Goal: Use online tool/utility: Utilize a website feature to perform a specific function

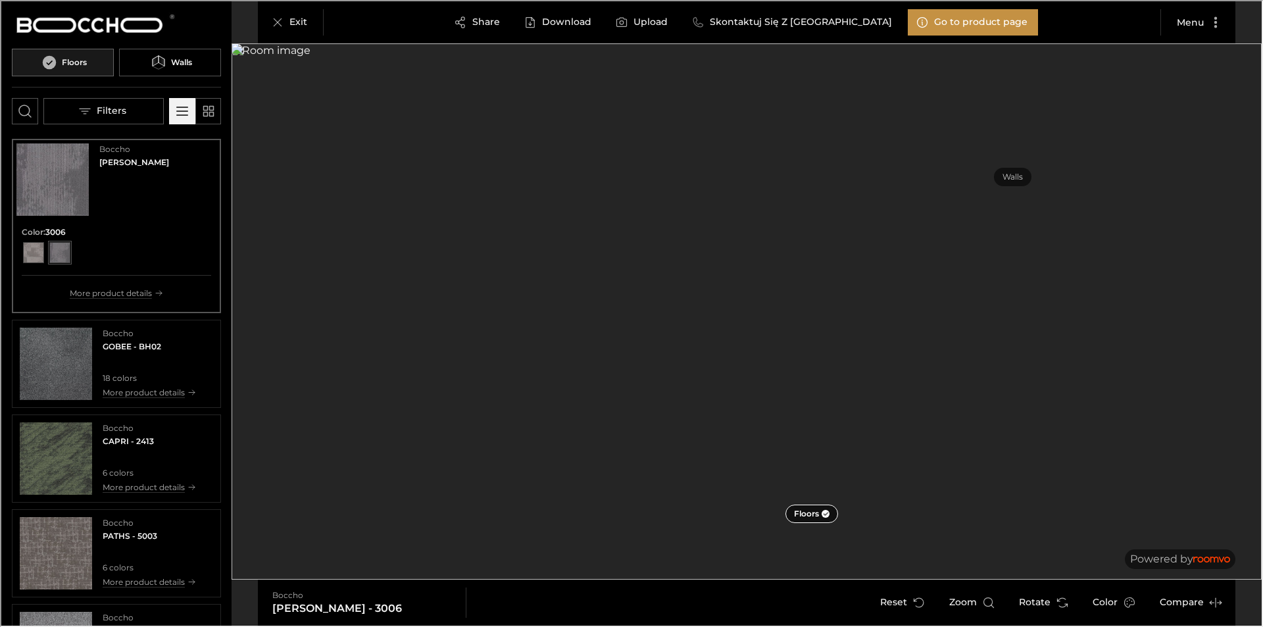
click at [153, 33] on img "Go to Boccho's website." at bounding box center [93, 24] width 165 height 26
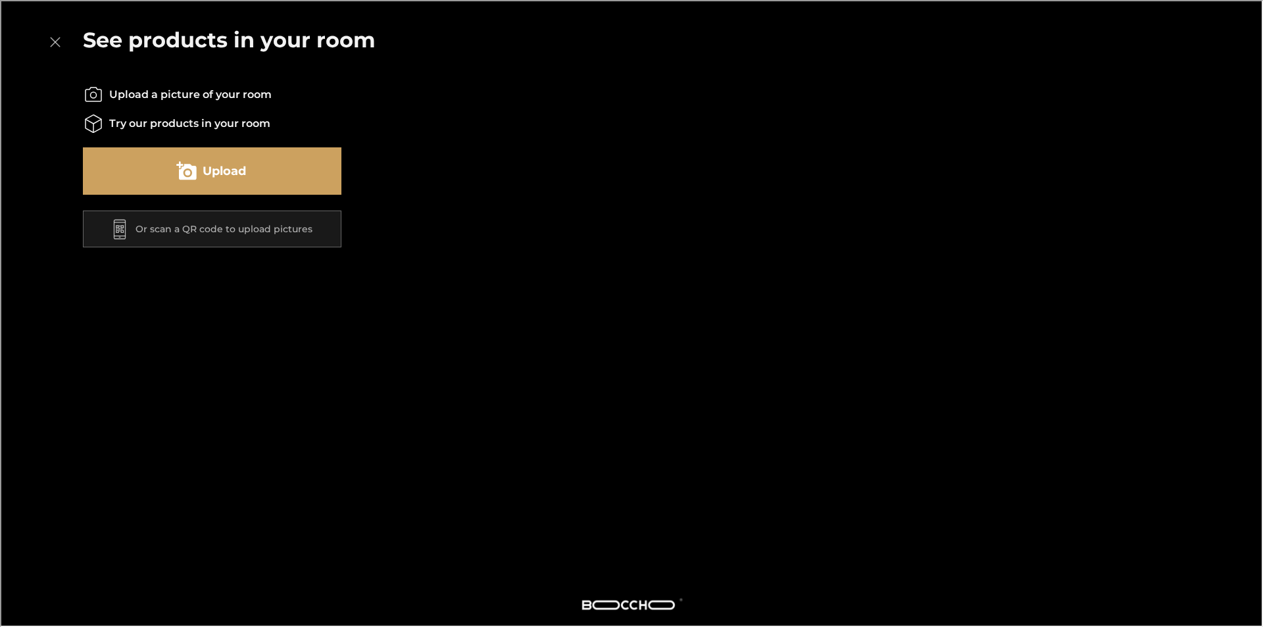
click at [292, 180] on button "Upload" at bounding box center [211, 169] width 259 height 47
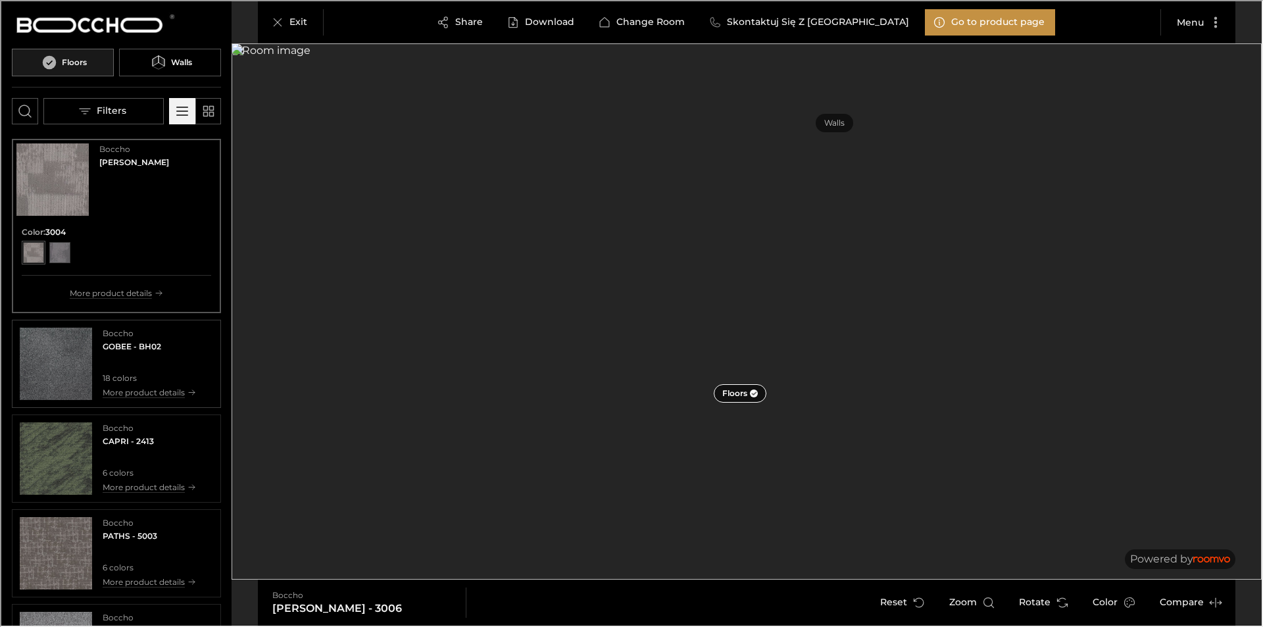
click at [53, 375] on img "See GOBEE in the room" at bounding box center [54, 362] width 72 height 72
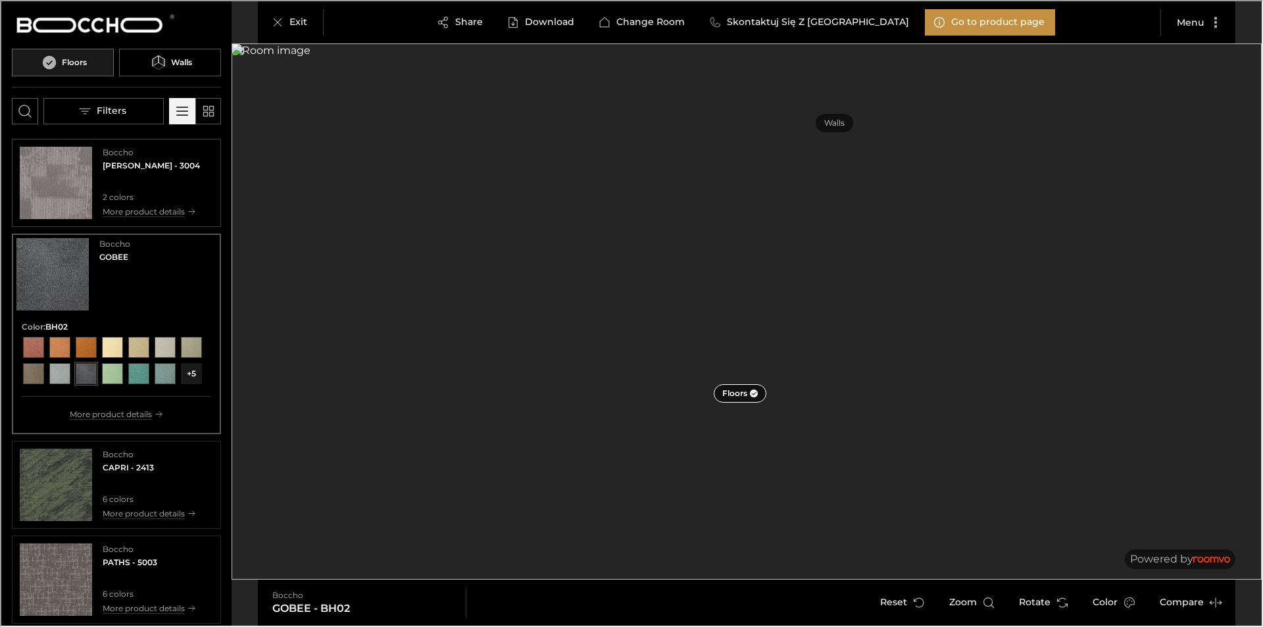
click at [70, 178] on img "See FACER in the room" at bounding box center [54, 181] width 72 height 72
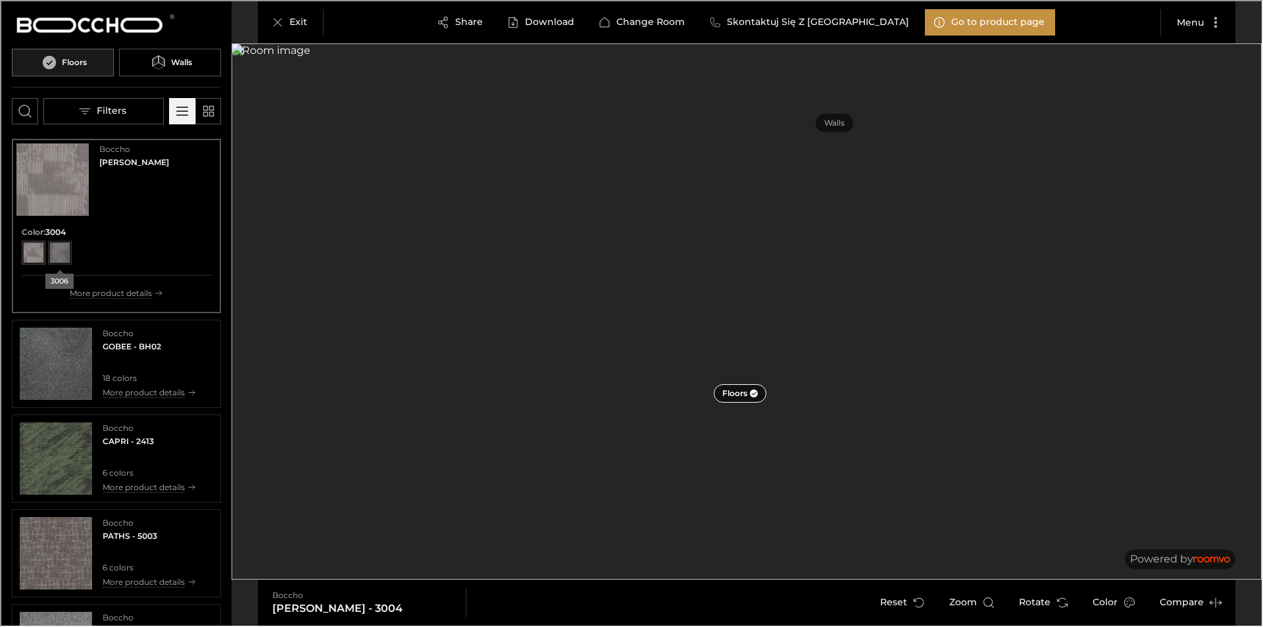
click at [66, 258] on div "View color format 3006" at bounding box center [58, 251] width 21 height 21
click at [57, 374] on img "See GOBEE in the room" at bounding box center [54, 362] width 72 height 72
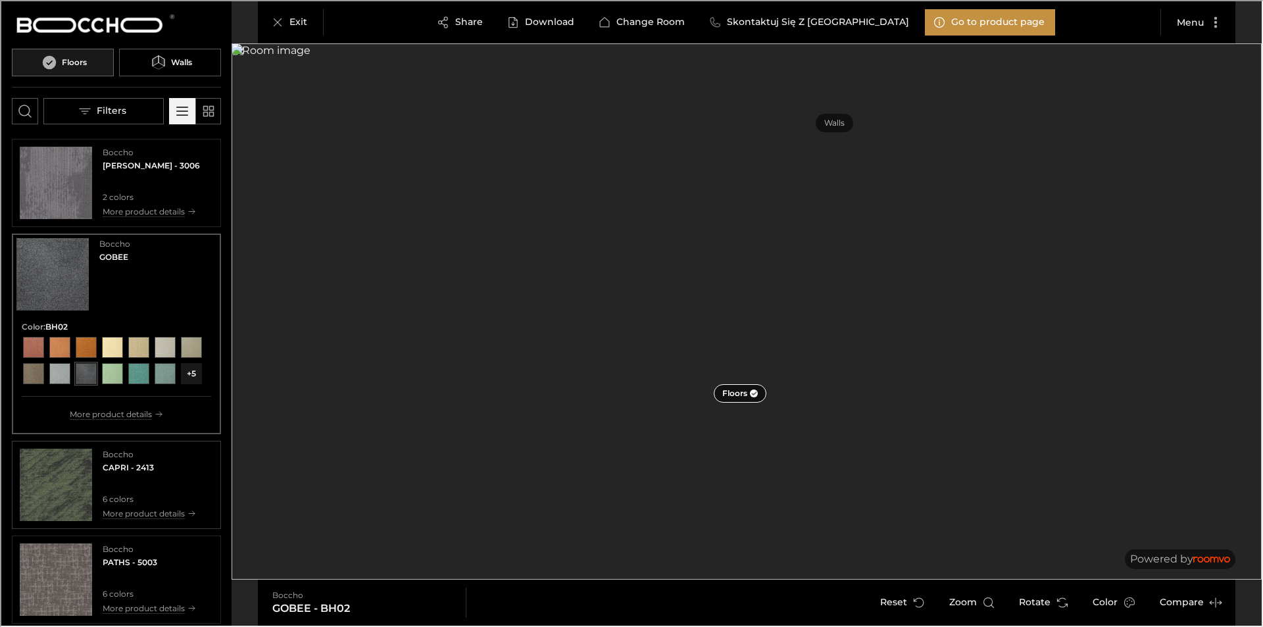
click at [71, 499] on img "See CAPRI in the room" at bounding box center [54, 483] width 72 height 72
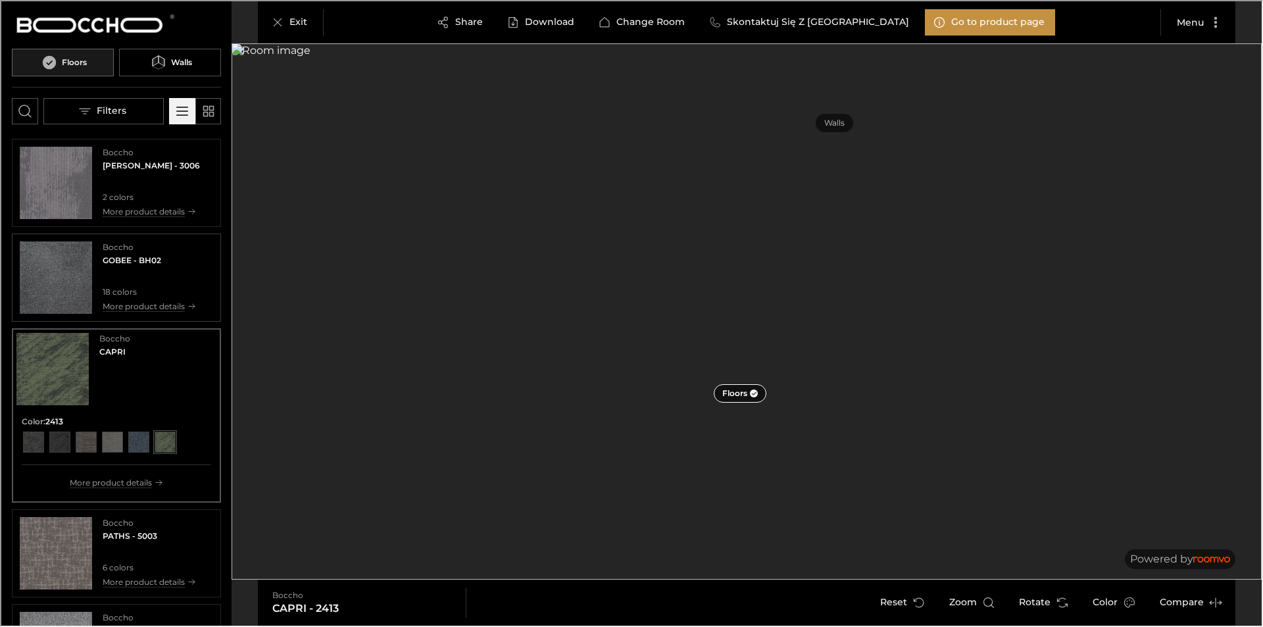
click at [50, 273] on img "See GOBEE in the room" at bounding box center [54, 276] width 72 height 72
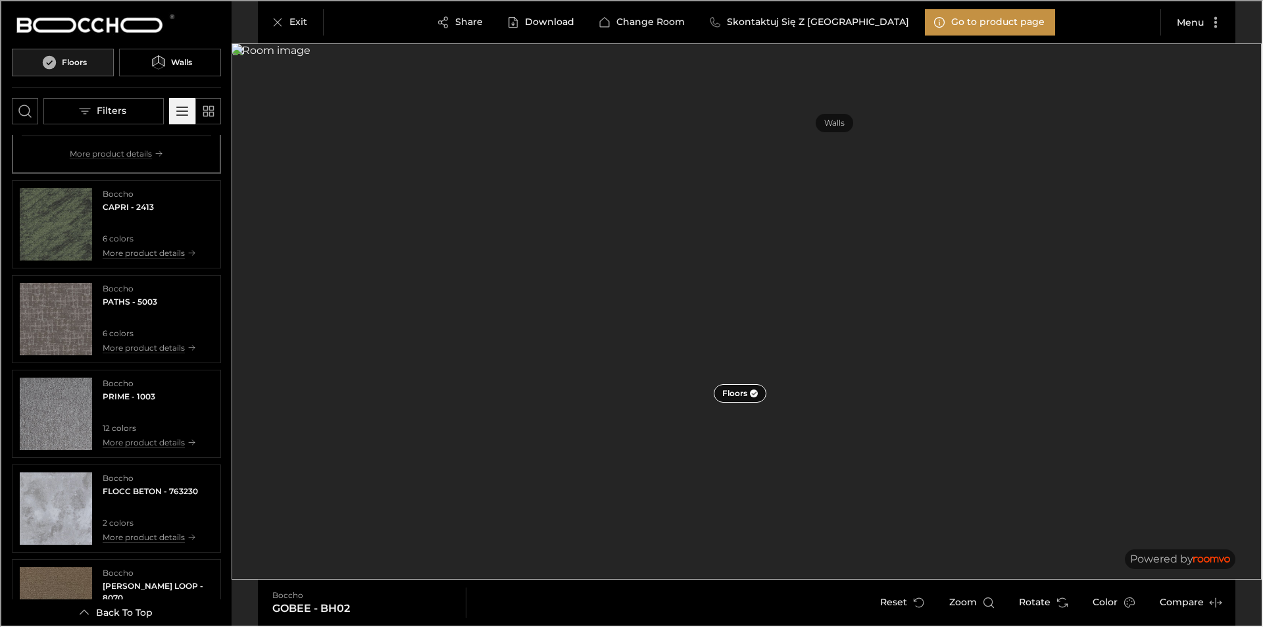
scroll to position [263, 0]
click at [44, 257] on img "See CAPRI in the room" at bounding box center [54, 220] width 72 height 72
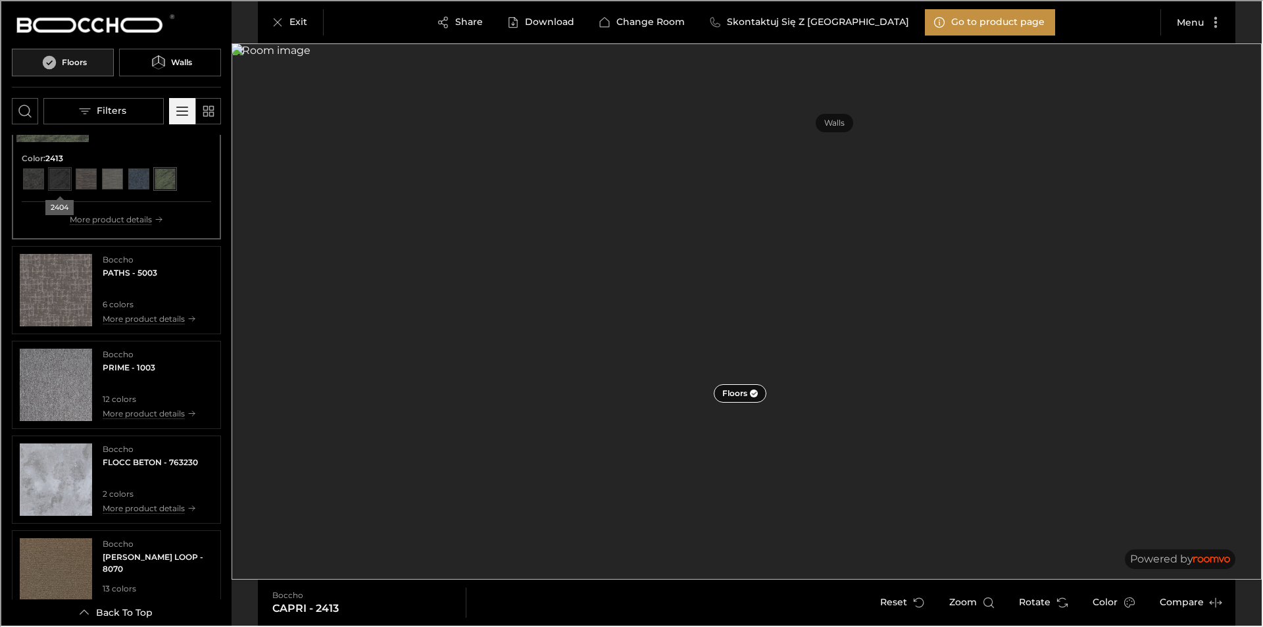
click at [55, 180] on div "View color format 2404" at bounding box center [58, 177] width 21 height 21
click at [86, 180] on div "View color format 2405" at bounding box center [84, 177] width 21 height 21
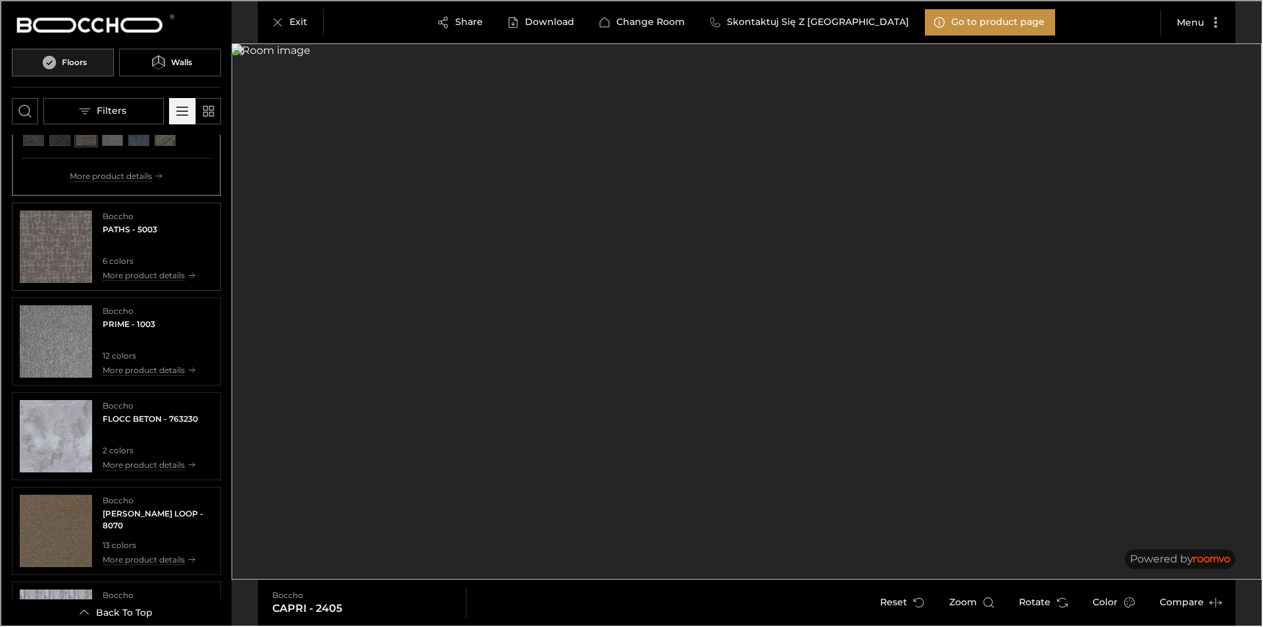
scroll to position [395, 0]
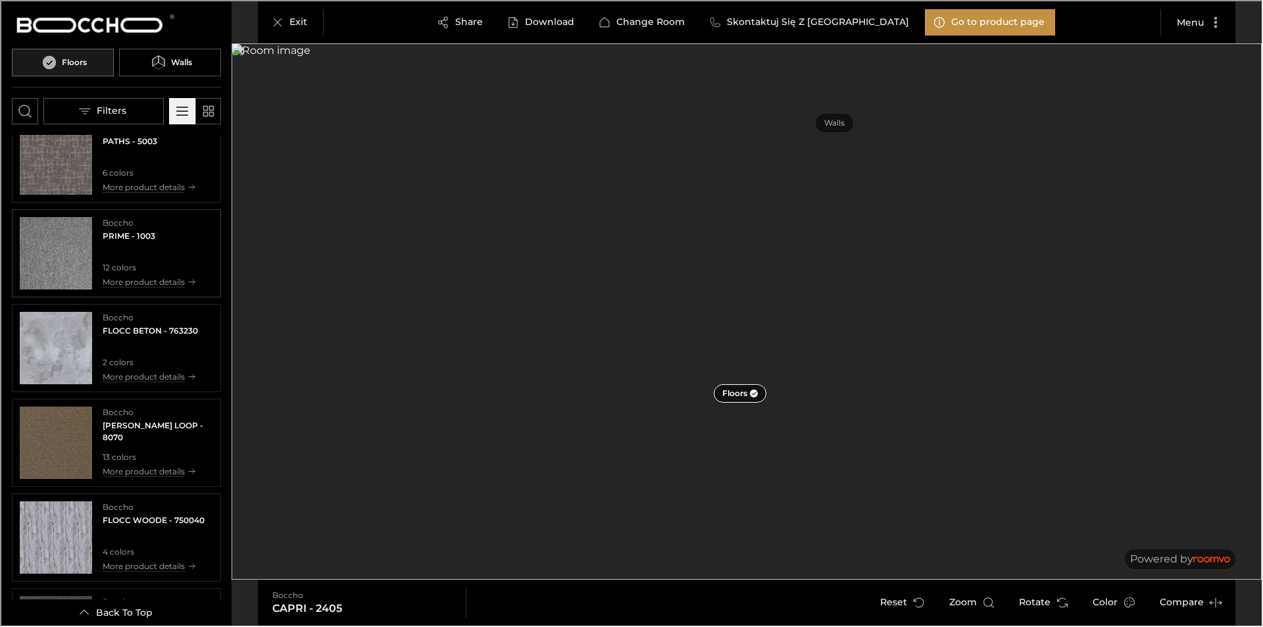
click at [69, 241] on img "See PRIME in the room" at bounding box center [54, 252] width 72 height 72
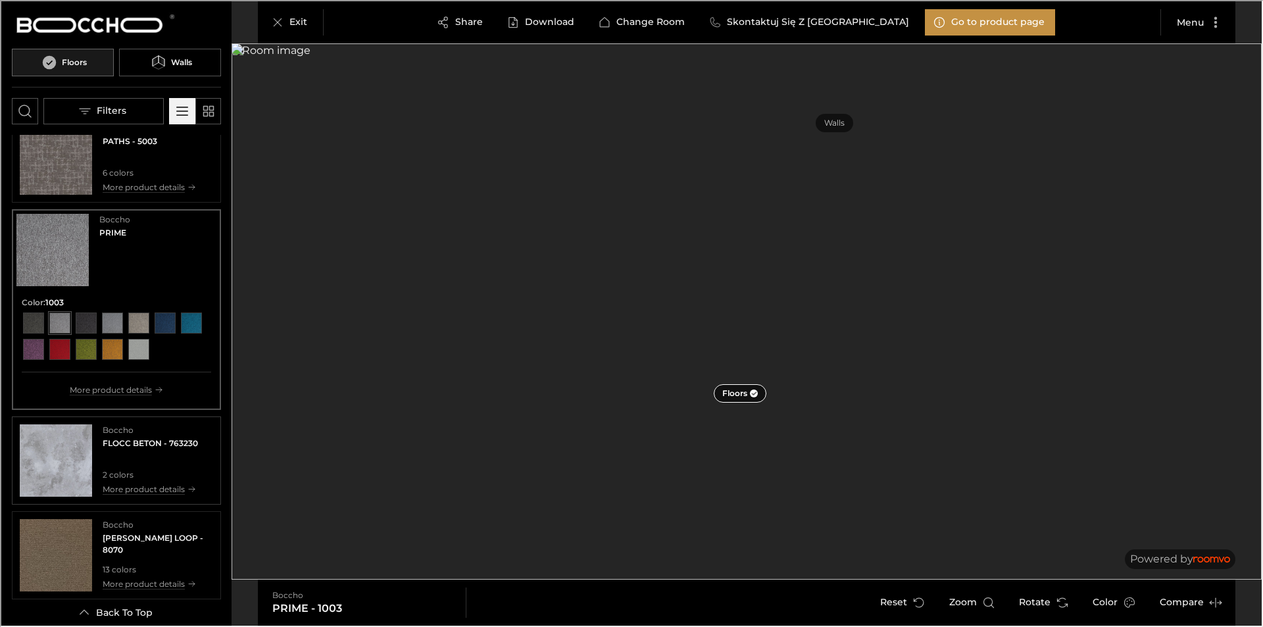
click at [58, 443] on img "See FLOCC BETON in the room" at bounding box center [54, 459] width 72 height 72
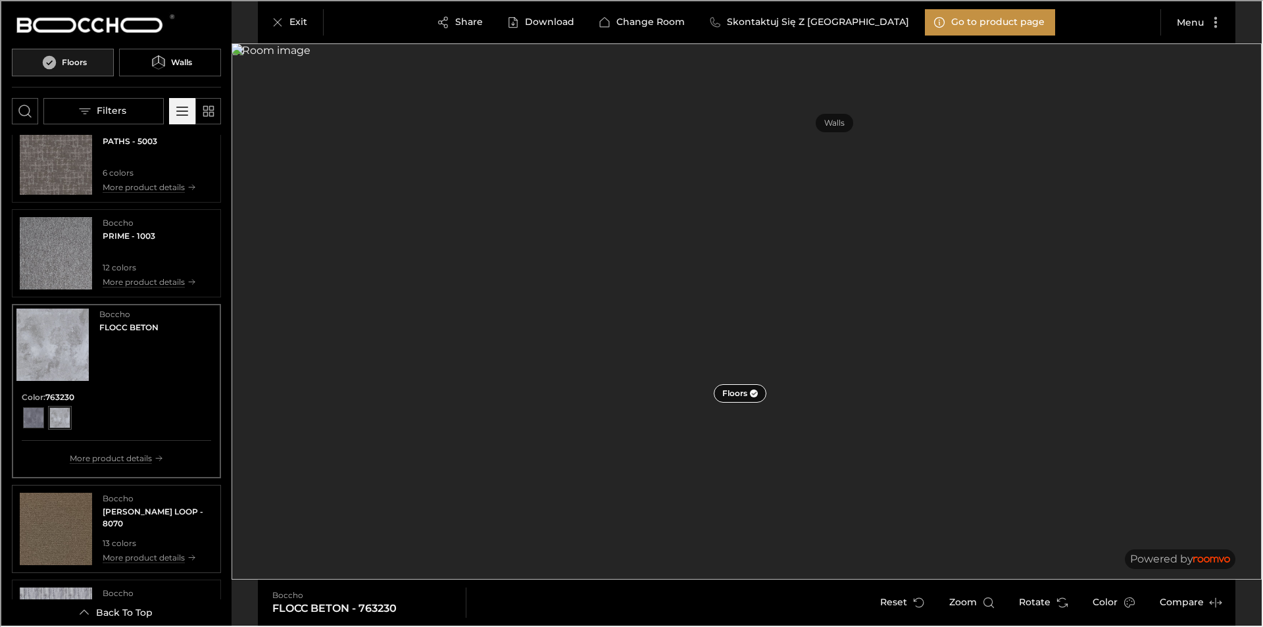
click at [83, 505] on img "See WOLIN LOOP in the room" at bounding box center [54, 527] width 72 height 72
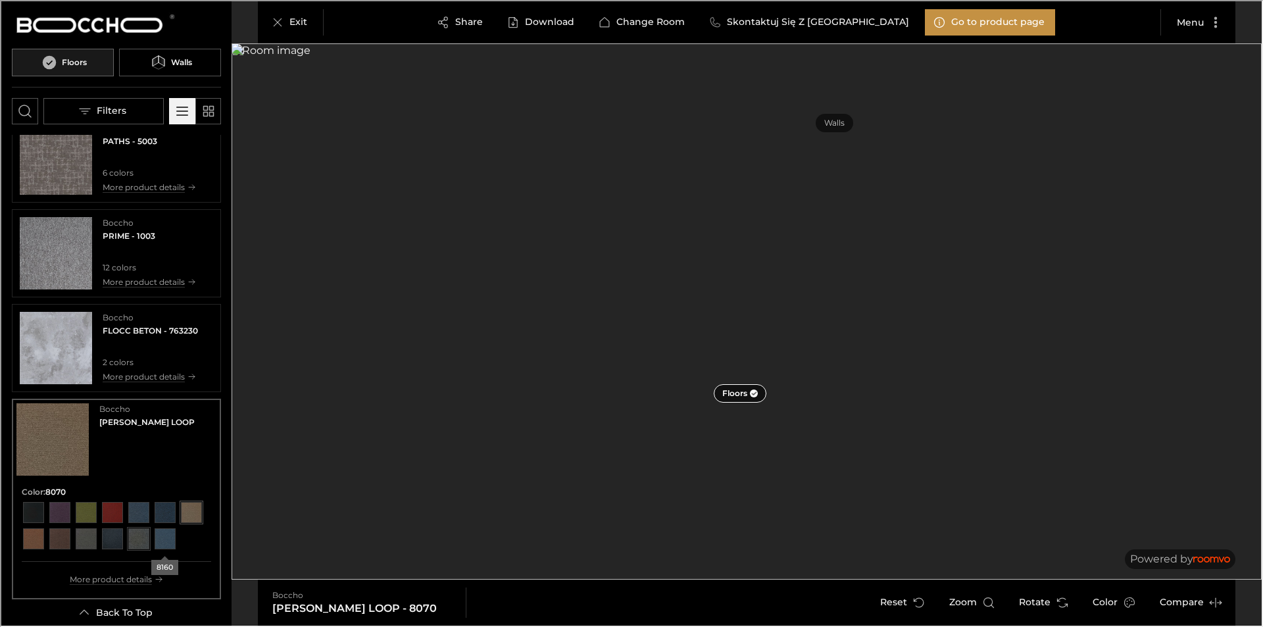
click at [148, 538] on div "View color format 8160" at bounding box center [137, 537] width 21 height 21
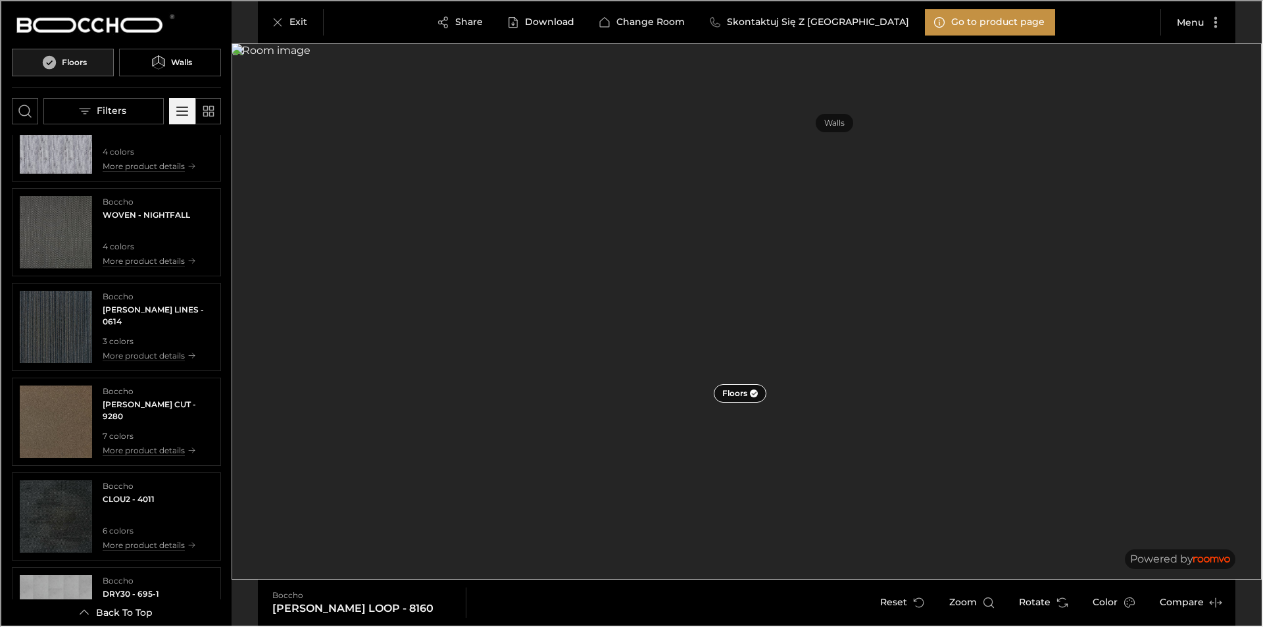
scroll to position [901, 0]
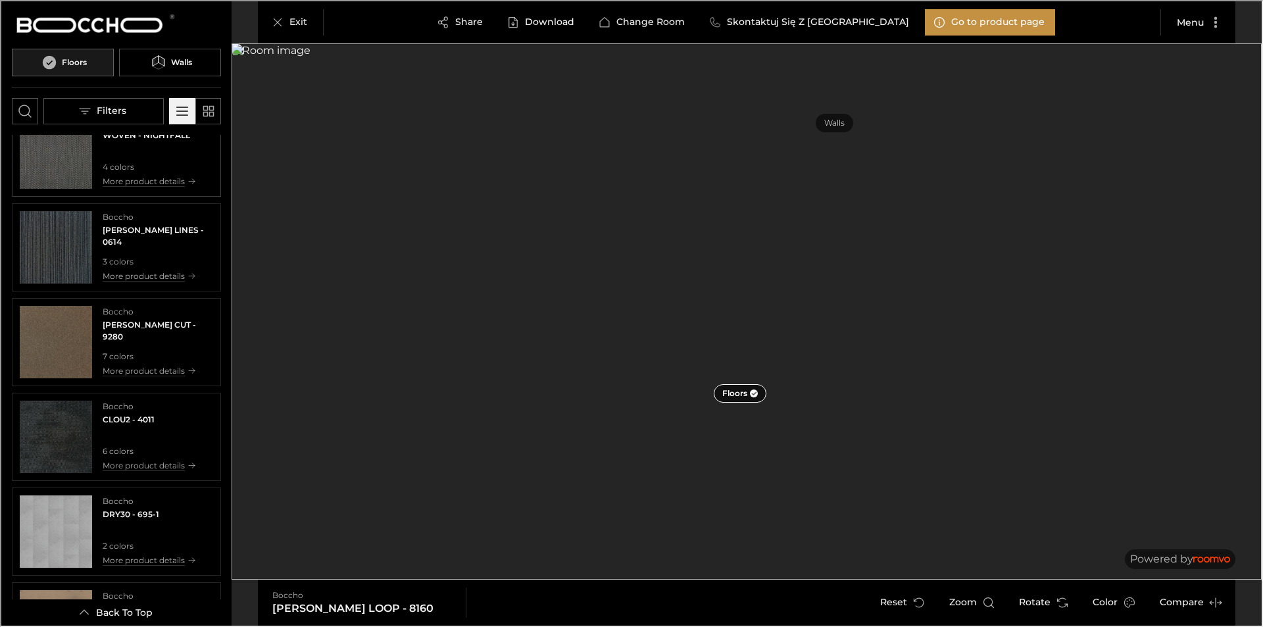
click at [29, 182] on img "See WOVEN in the room" at bounding box center [54, 151] width 72 height 72
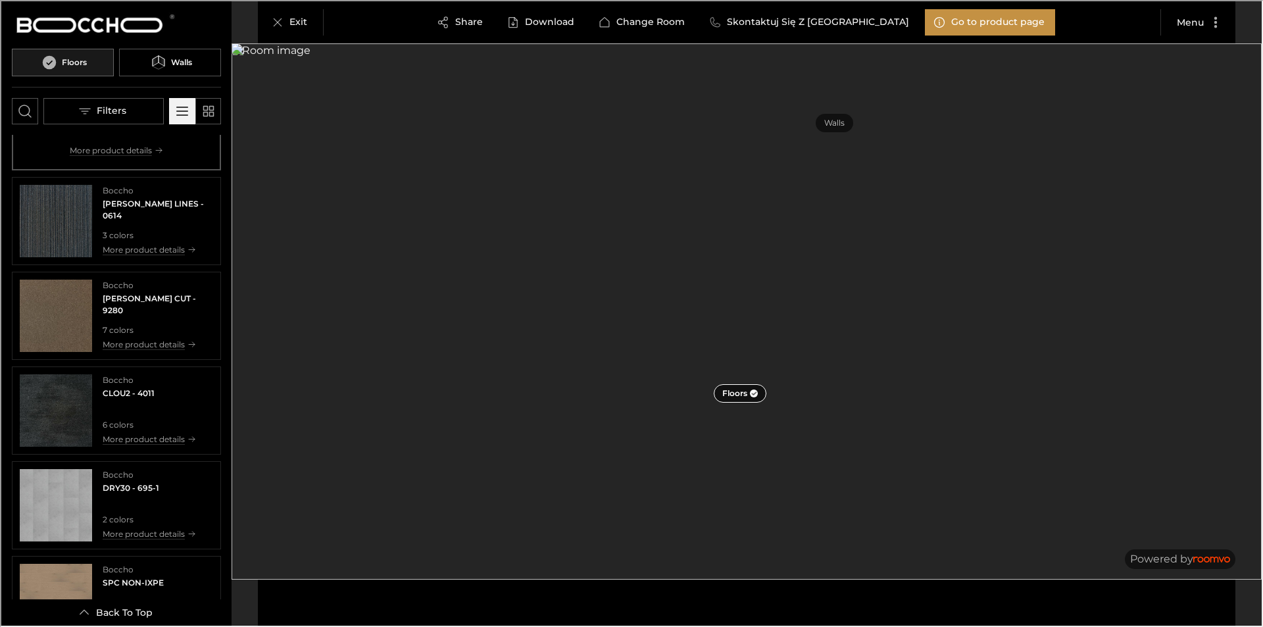
scroll to position [762, 0]
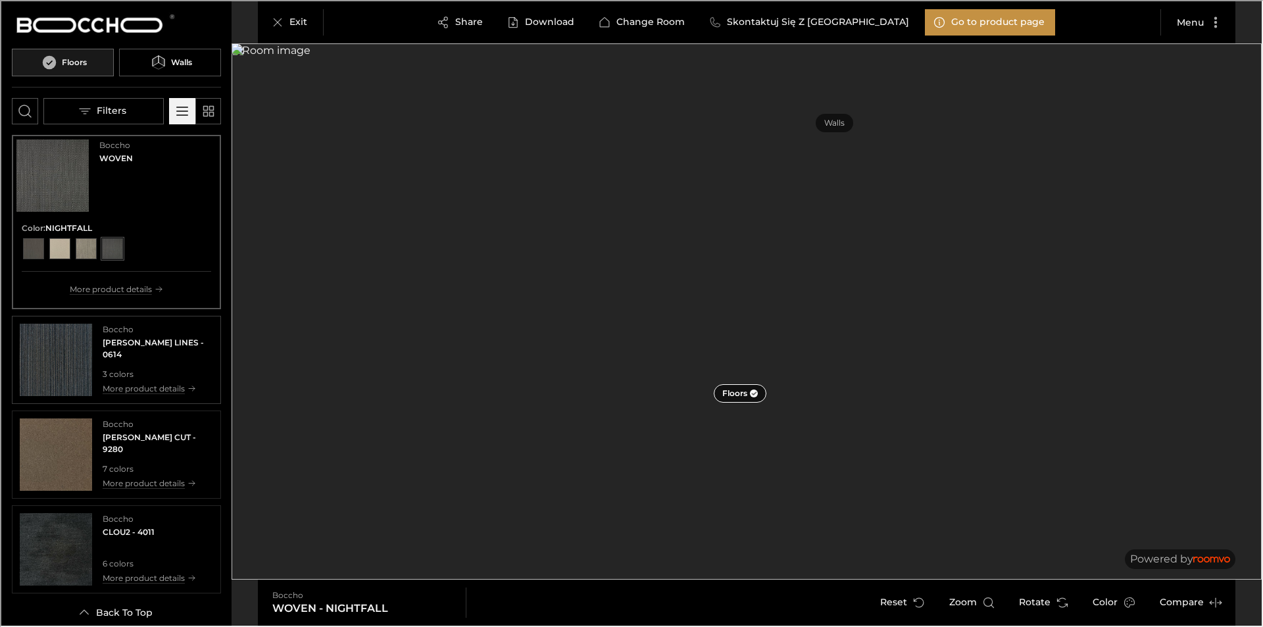
click at [69, 347] on img "See WOLIN LINES in the room" at bounding box center [54, 358] width 72 height 72
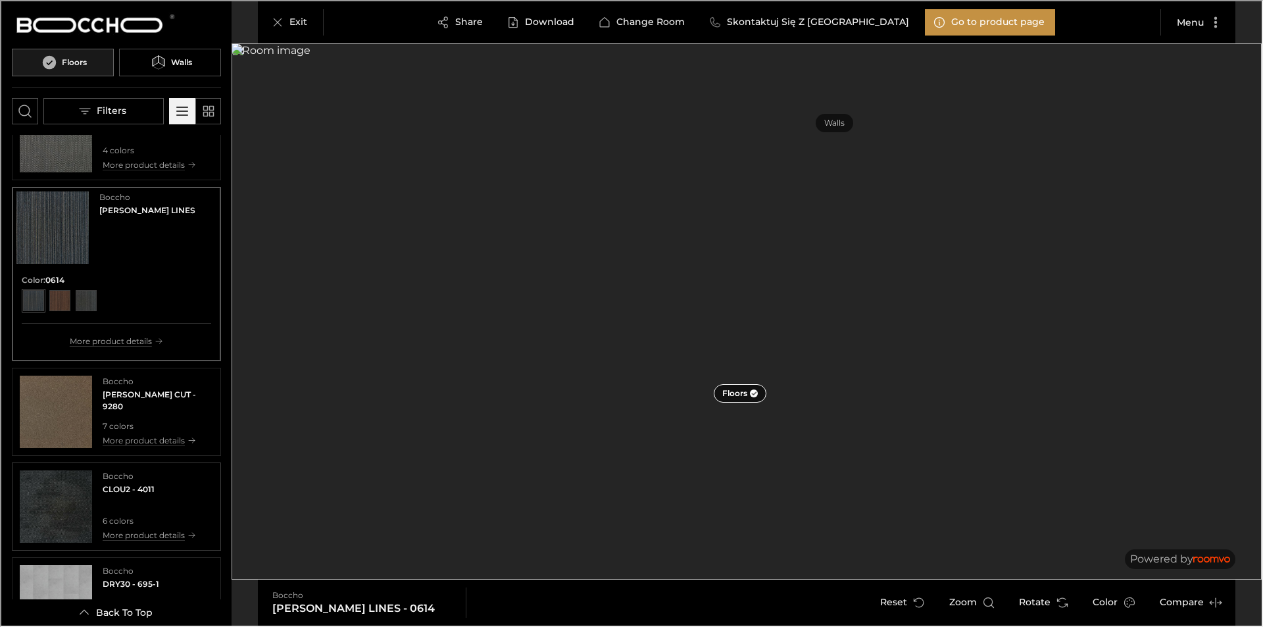
scroll to position [828, 0]
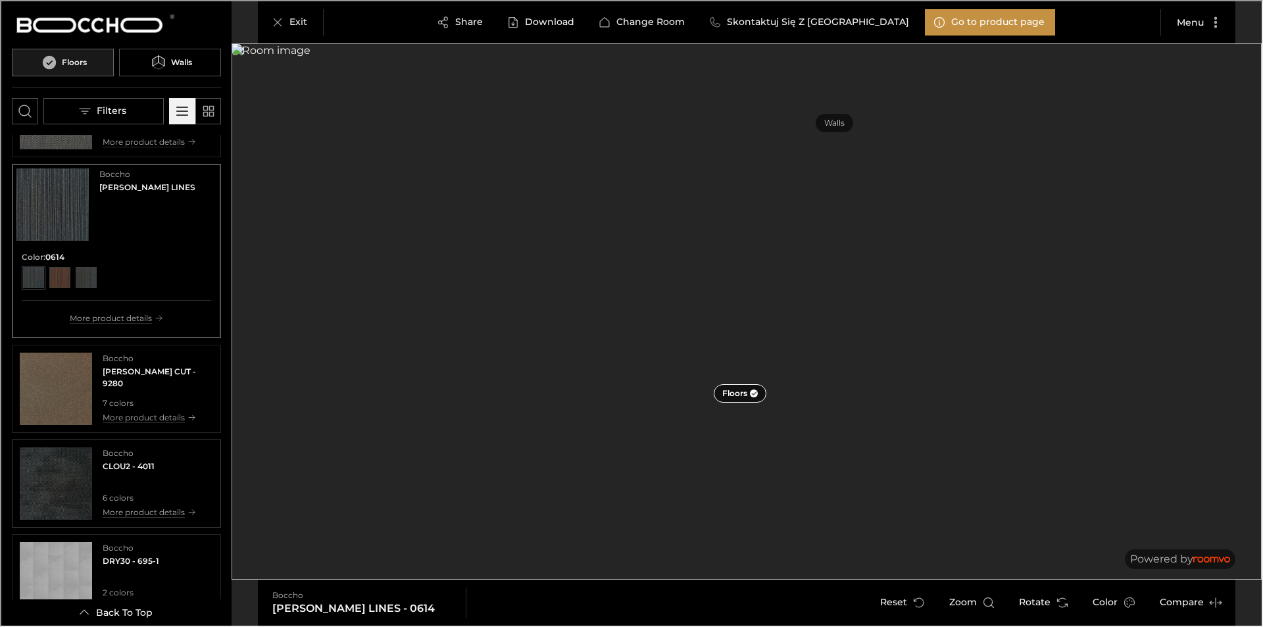
click at [76, 468] on img "See CLOU2 in the room" at bounding box center [54, 482] width 72 height 72
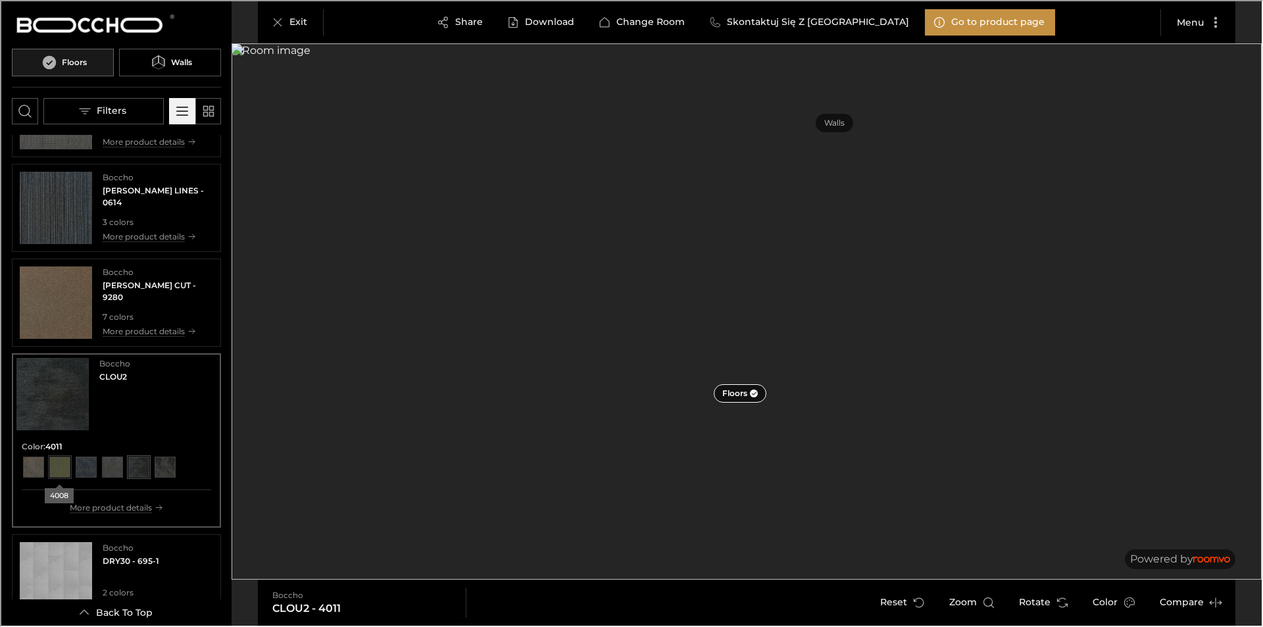
click at [53, 463] on div "View color format 4008" at bounding box center [58, 465] width 21 height 21
click at [88, 464] on div "View color format 4009" at bounding box center [84, 465] width 21 height 21
click at [101, 463] on div "View color format 4010" at bounding box center [111, 465] width 21 height 21
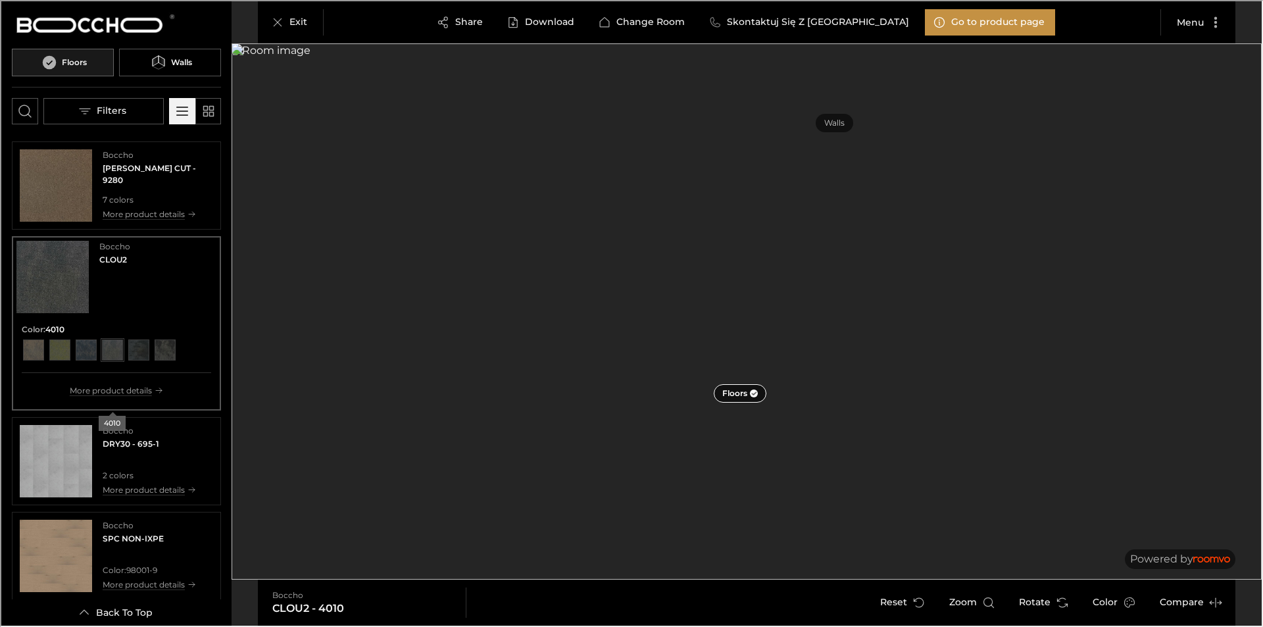
scroll to position [959, 0]
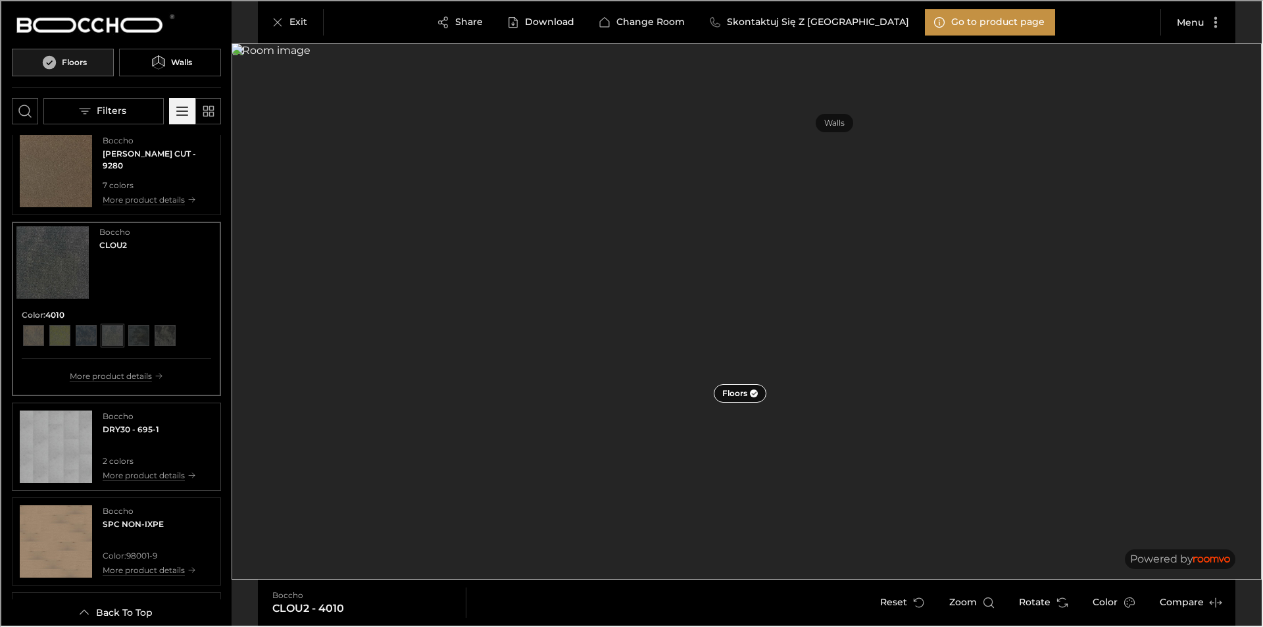
click at [65, 456] on img "See DRY30 in the room" at bounding box center [54, 445] width 72 height 72
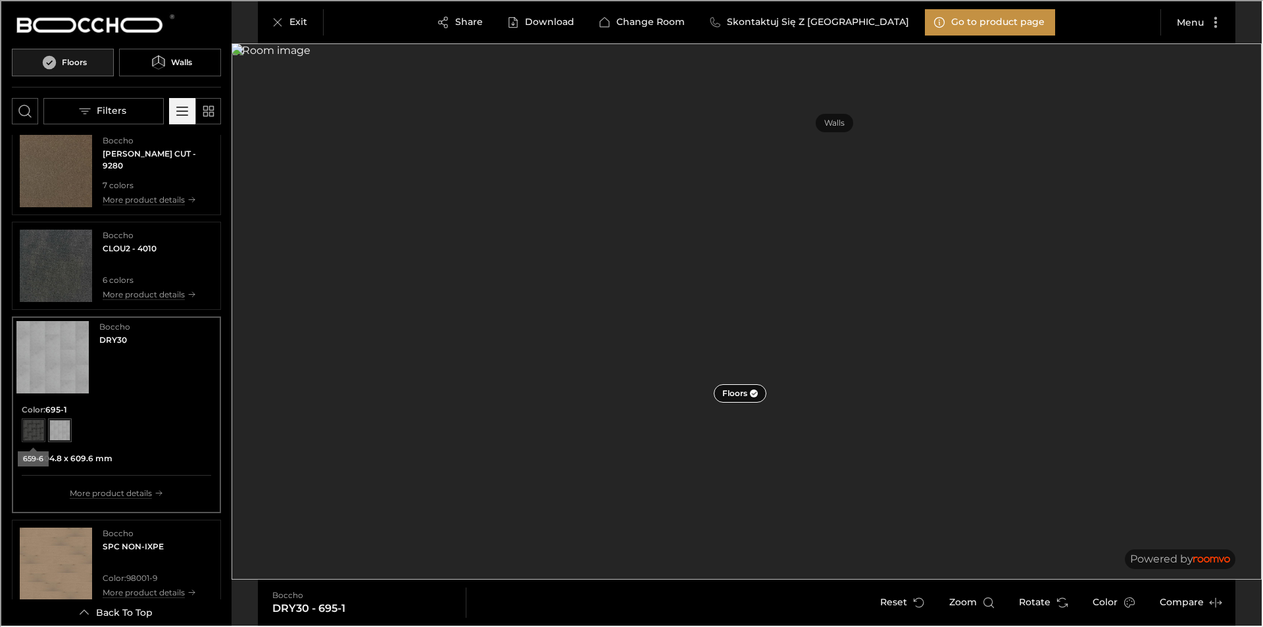
click at [39, 429] on div "View color format 659-6" at bounding box center [32, 428] width 21 height 21
click at [72, 572] on img "See SPC NON-IXPE in the room" at bounding box center [54, 562] width 72 height 72
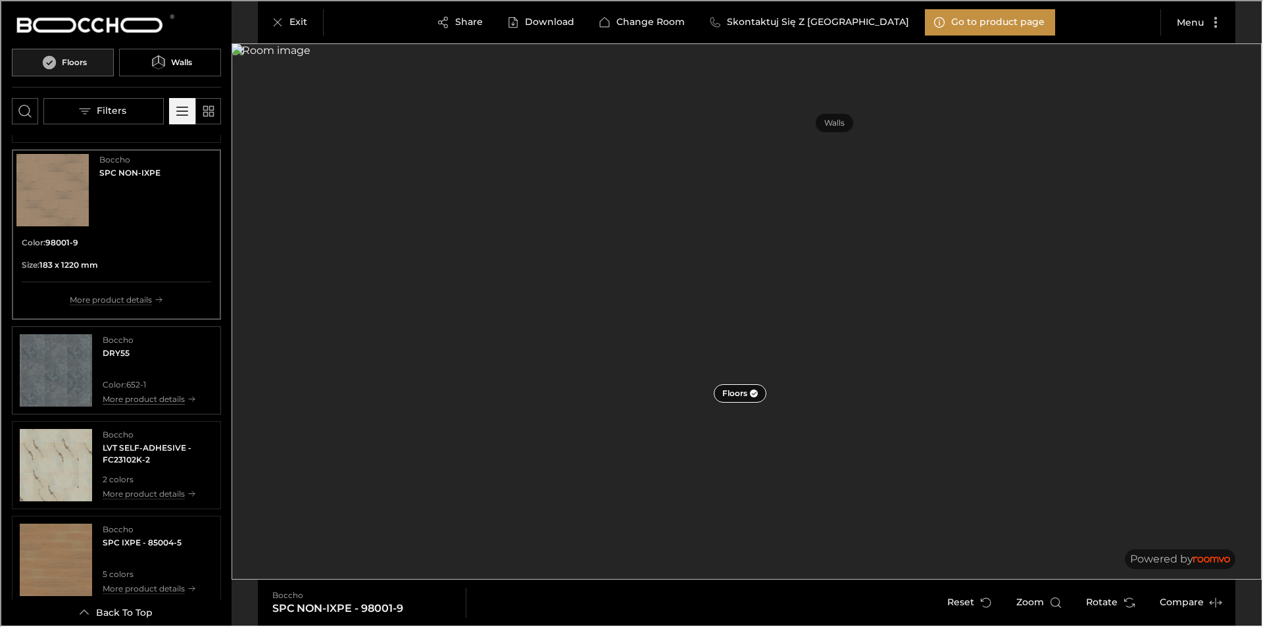
scroll to position [1222, 0]
click at [42, 368] on img "See DRY55 in the room" at bounding box center [54, 368] width 72 height 72
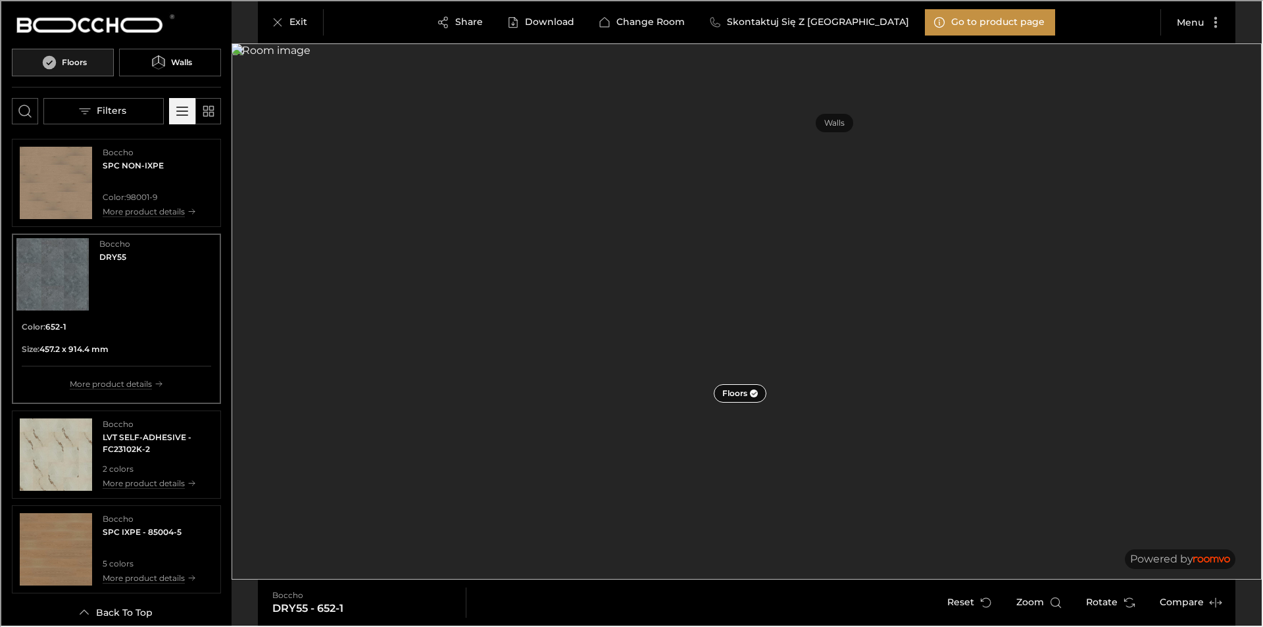
scroll to position [1232, 0]
click at [74, 478] on img "See LVT SELF-ADHESIVE in the room" at bounding box center [54, 452] width 72 height 72
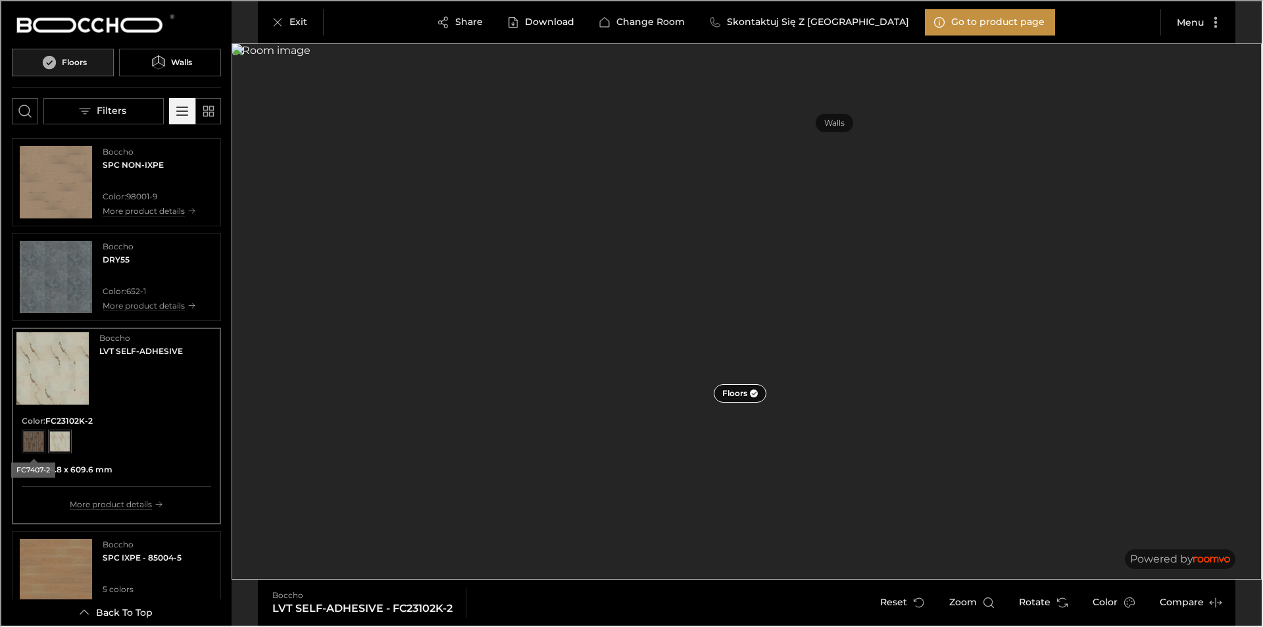
click at [32, 442] on div "View color format FC7407-2" at bounding box center [32, 440] width 21 height 21
click at [55, 437] on div "View color format FC23102K-2" at bounding box center [58, 440] width 21 height 21
click at [34, 436] on div "View color format FC7407-2" at bounding box center [32, 440] width 21 height 21
click at [63, 439] on div "View color format FC23102K-2" at bounding box center [58, 440] width 21 height 21
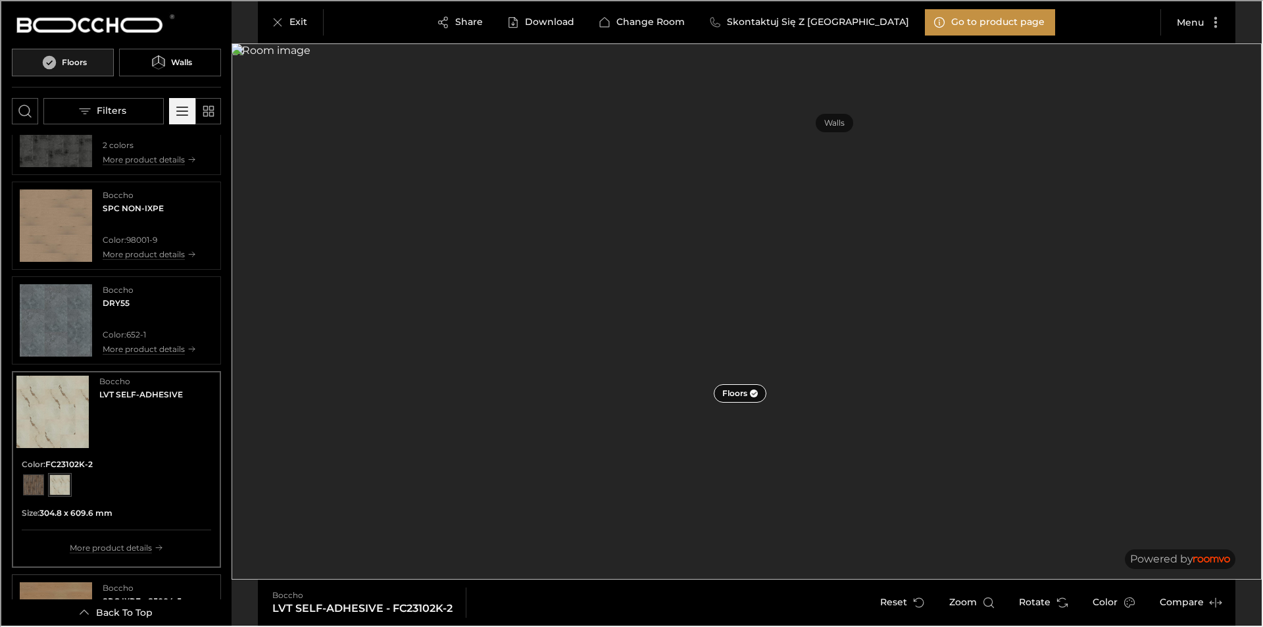
scroll to position [1259, 0]
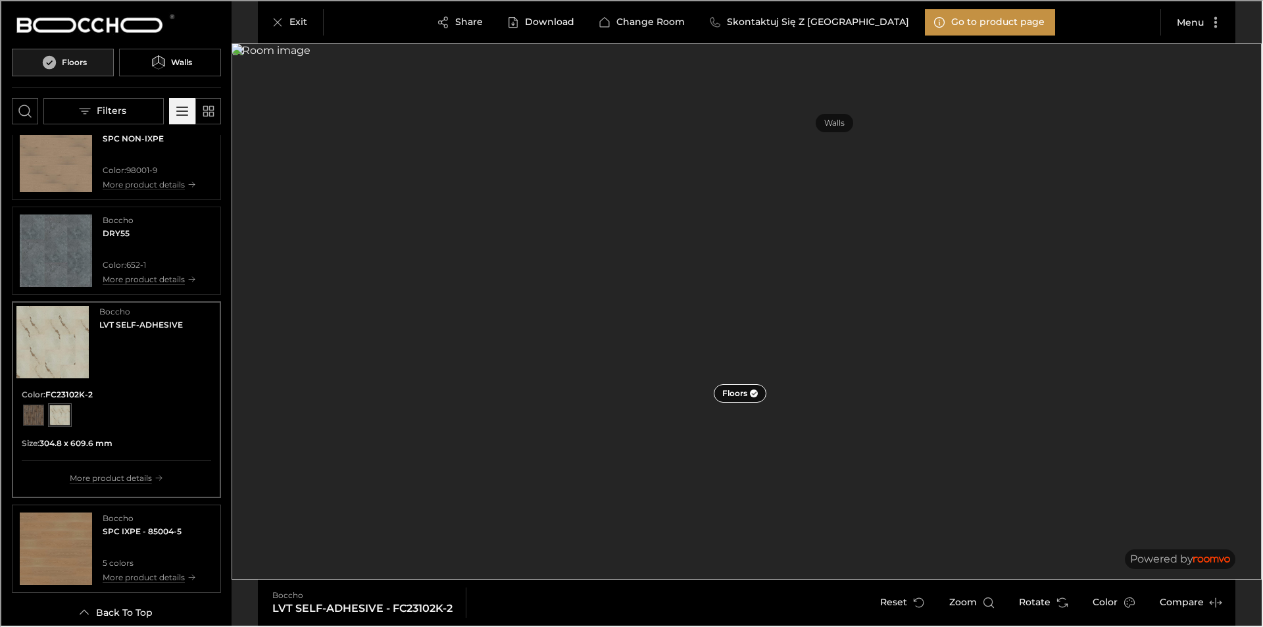
click at [78, 539] on img "See SPC IXPE in the room" at bounding box center [54, 547] width 72 height 72
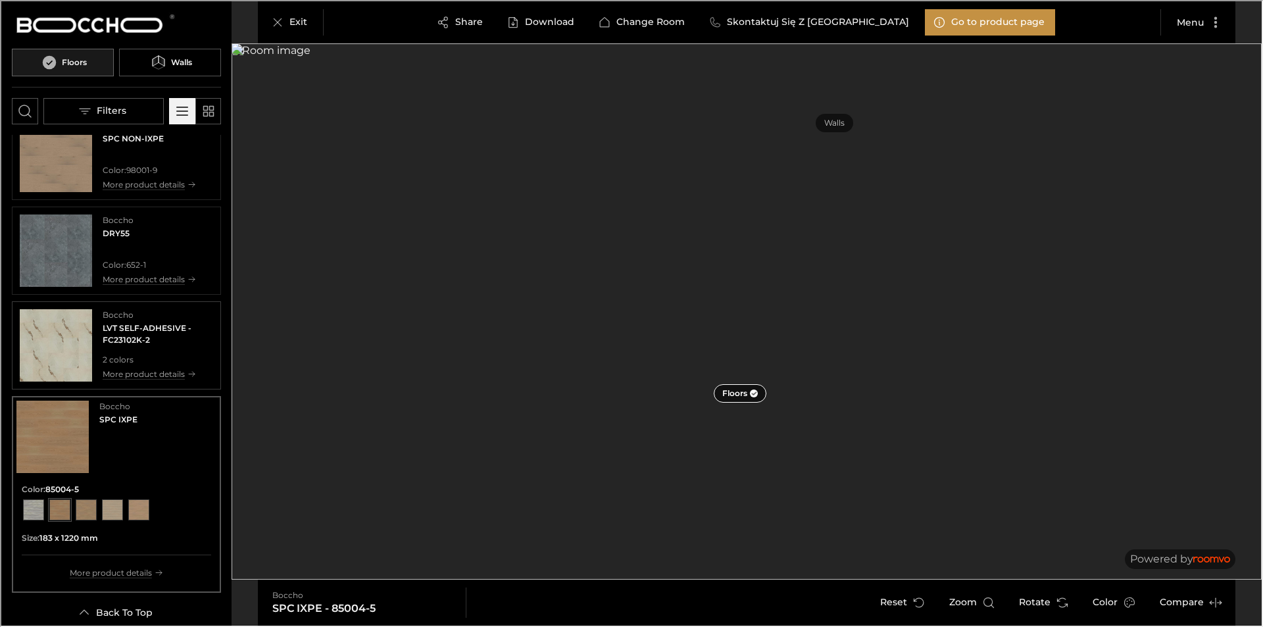
click at [60, 349] on img "See LVT SELF-ADHESIVE in the room" at bounding box center [54, 344] width 72 height 72
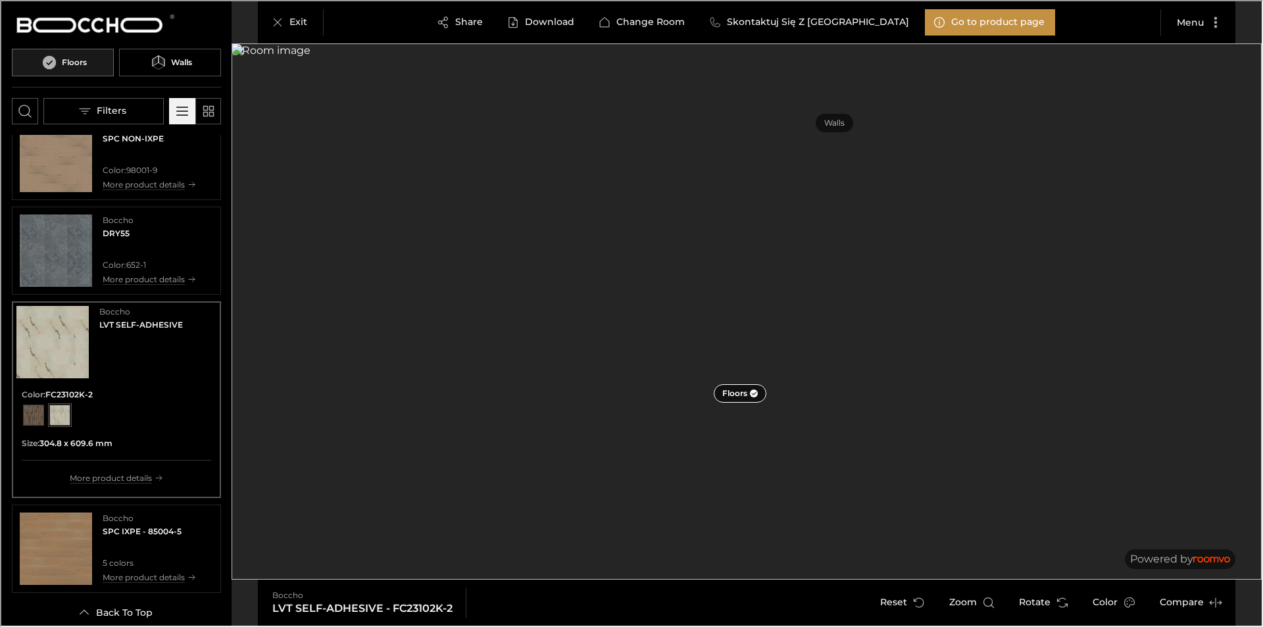
click at [65, 337] on img "Product catalog" at bounding box center [51, 341] width 72 height 72
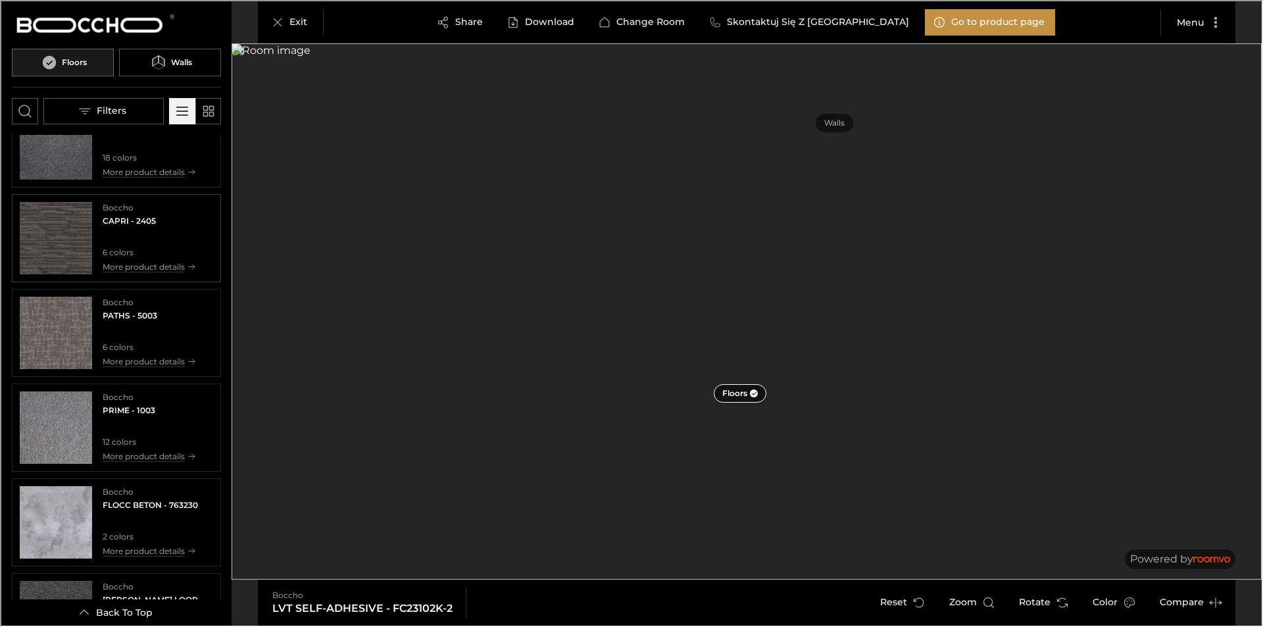
scroll to position [0, 0]
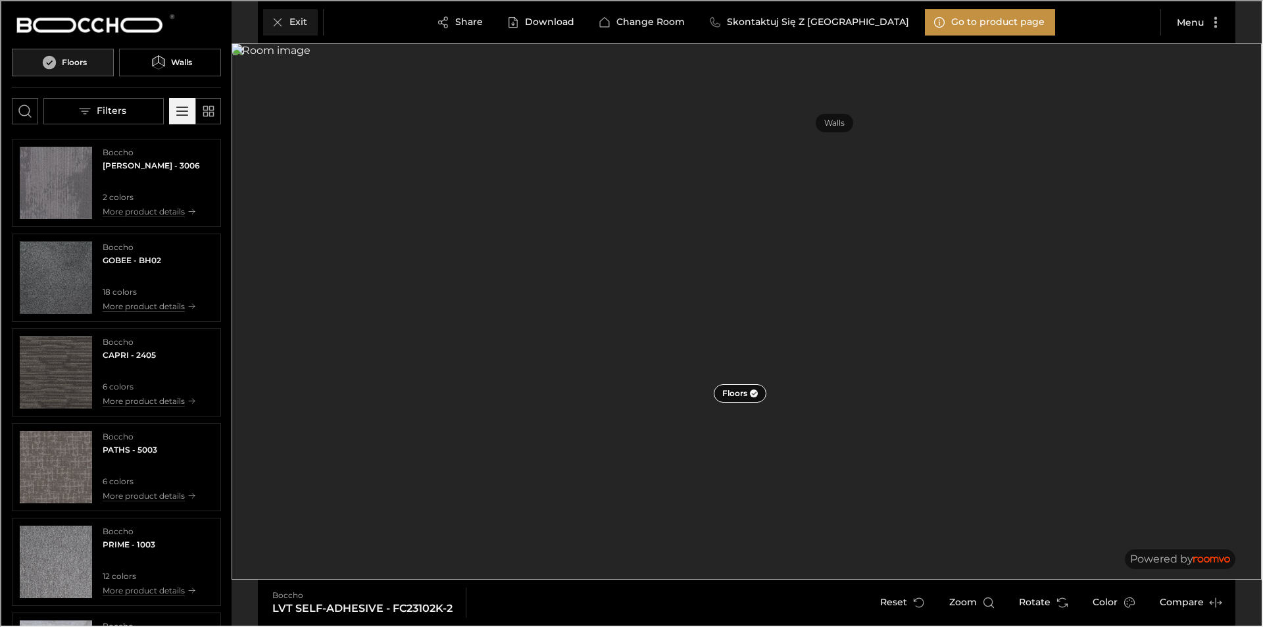
click at [297, 23] on p "Exit" at bounding box center [297, 20] width 18 height 13
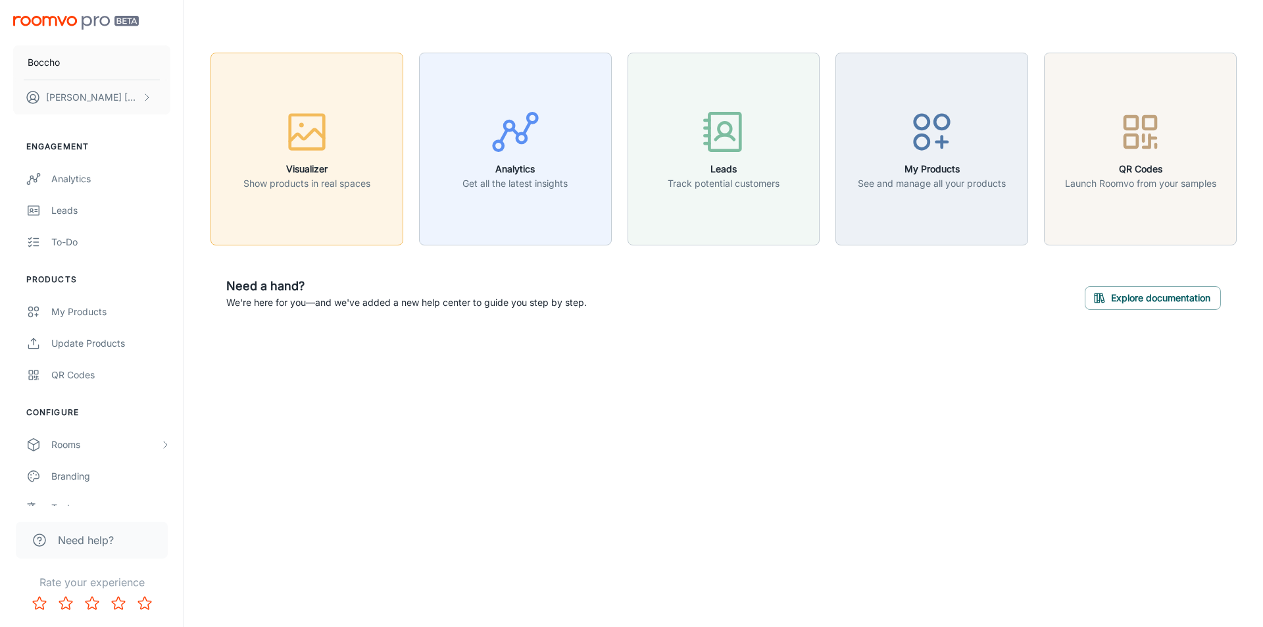
click at [326, 162] on h6 "Visualizer" at bounding box center [306, 169] width 127 height 14
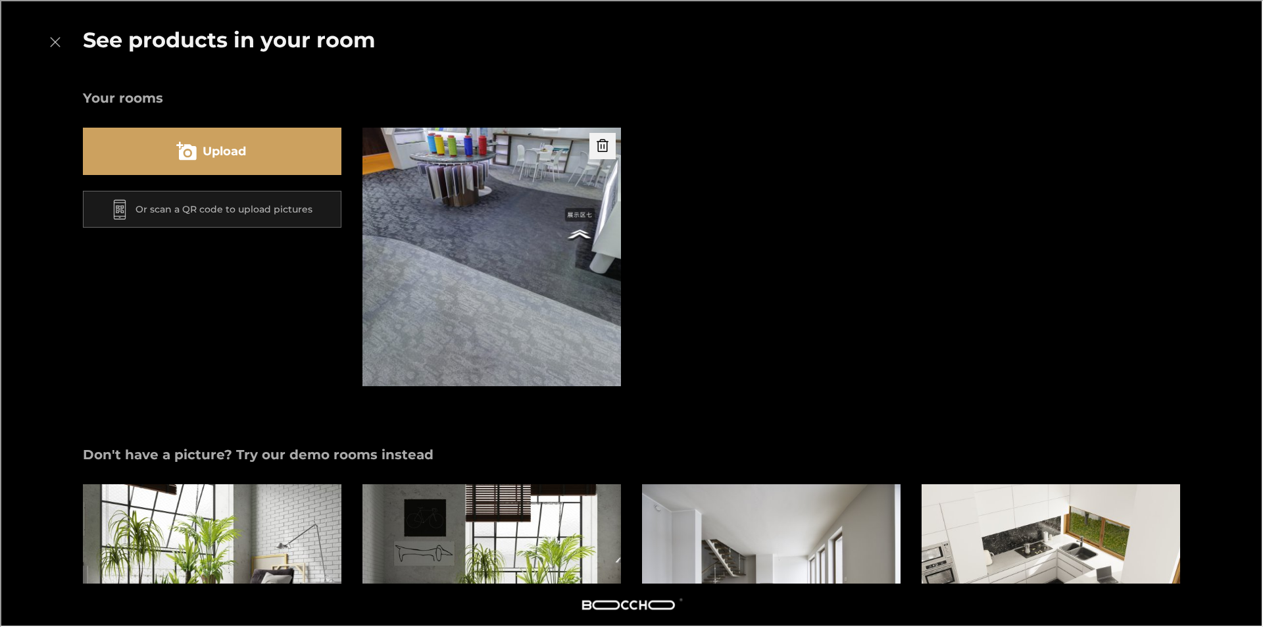
click at [276, 152] on button "Upload" at bounding box center [211, 149] width 259 height 47
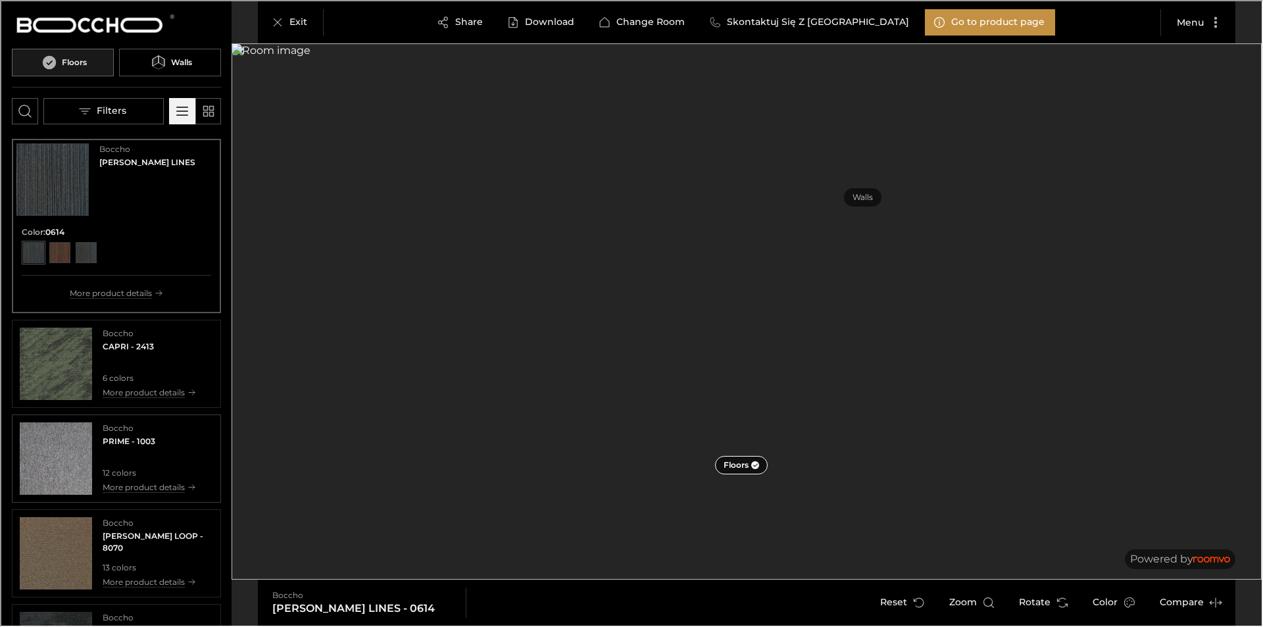
click at [90, 451] on img "See PRIME in the room" at bounding box center [54, 457] width 72 height 72
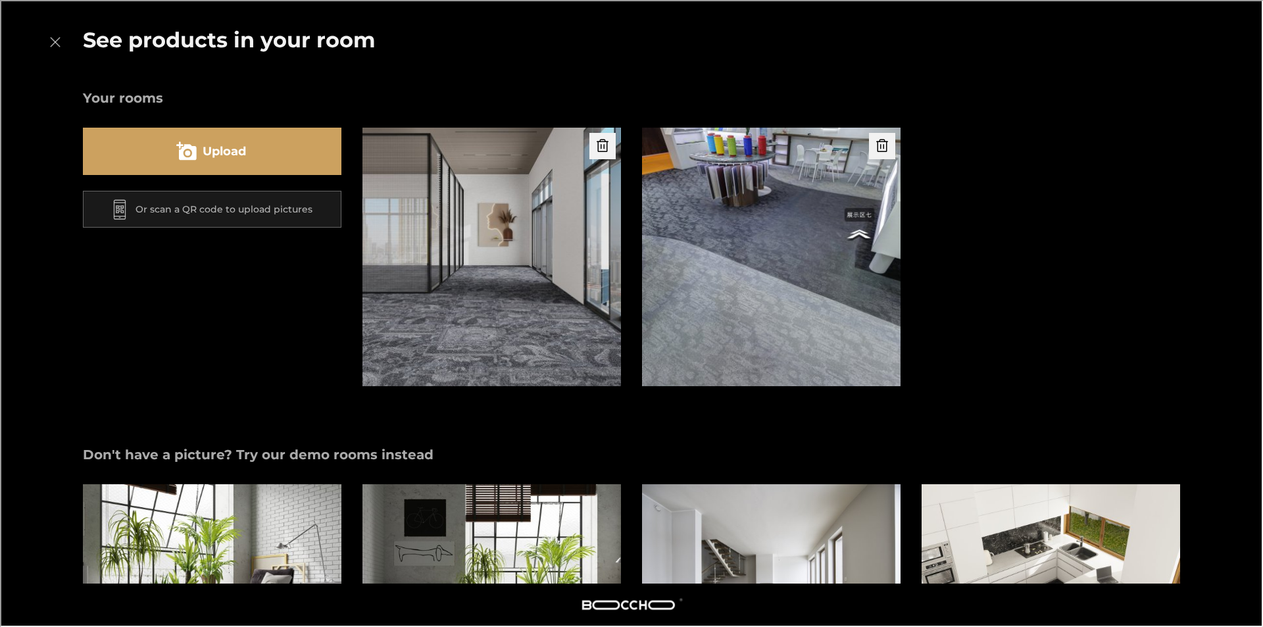
click at [299, 148] on button "Upload" at bounding box center [211, 149] width 259 height 47
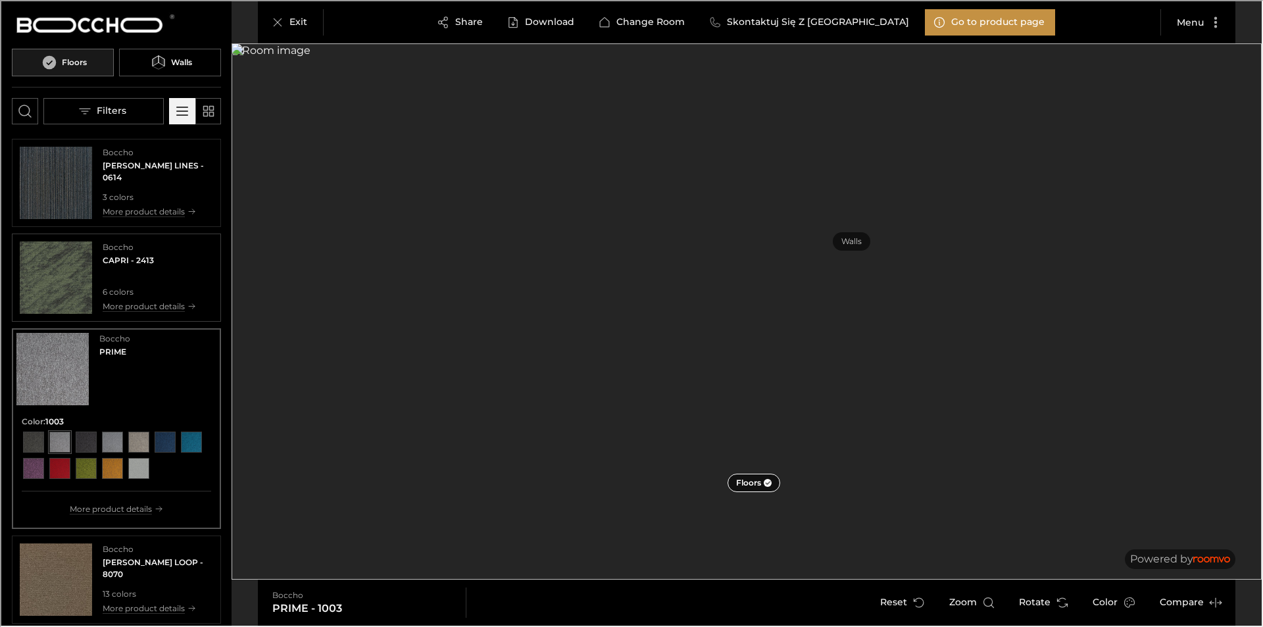
click at [59, 260] on img "See CAPRI in the room" at bounding box center [54, 276] width 72 height 72
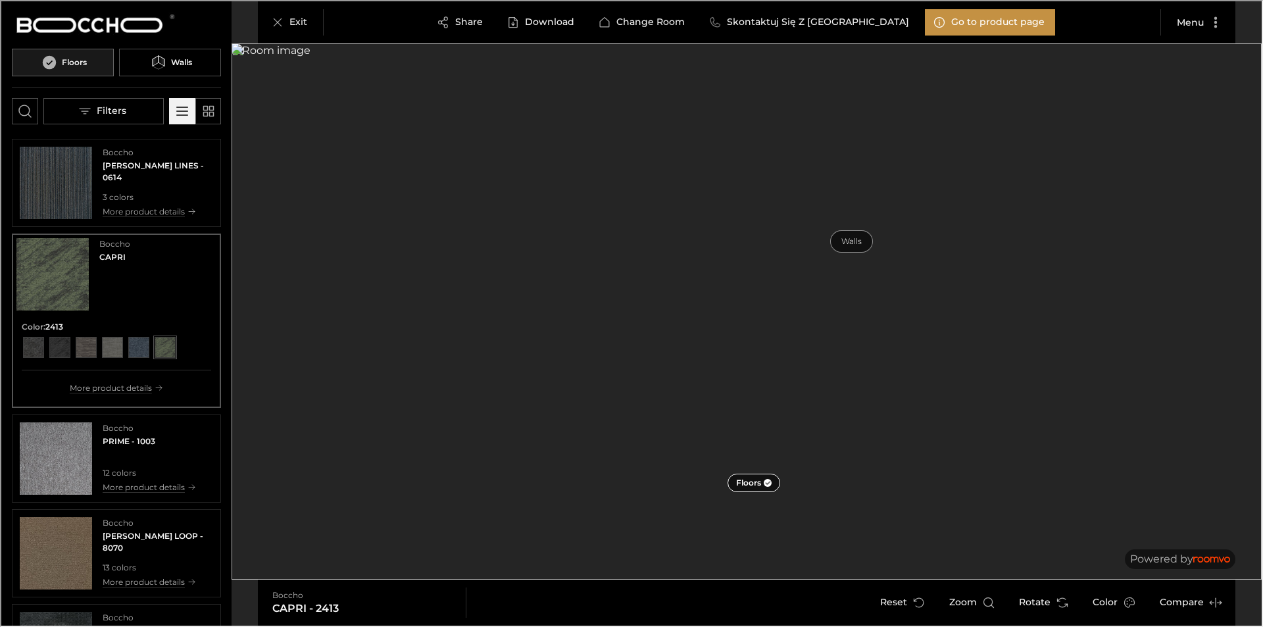
click at [858, 237] on p "Walls" at bounding box center [850, 240] width 20 height 11
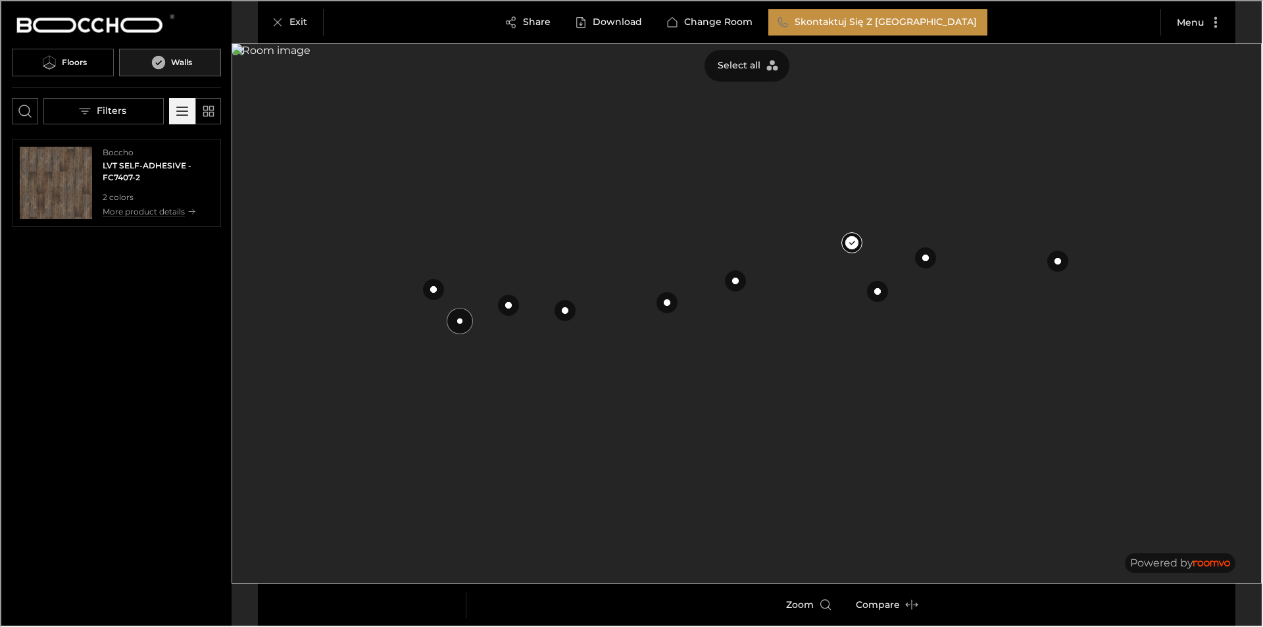
click at [458, 317] on button at bounding box center [458, 320] width 26 height 26
click at [69, 201] on img "See LVT SELF-ADHESIVE in the room" at bounding box center [54, 181] width 72 height 72
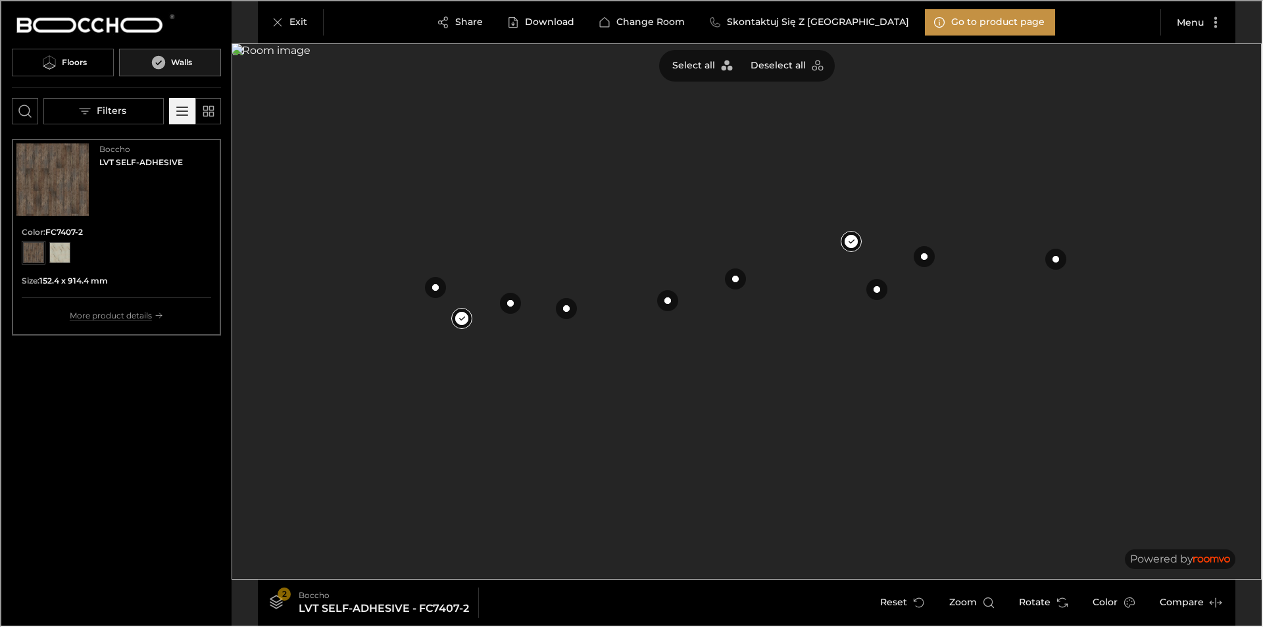
click at [741, 102] on img at bounding box center [745, 310] width 1030 height 536
click at [289, 18] on p "Exit" at bounding box center [297, 20] width 18 height 13
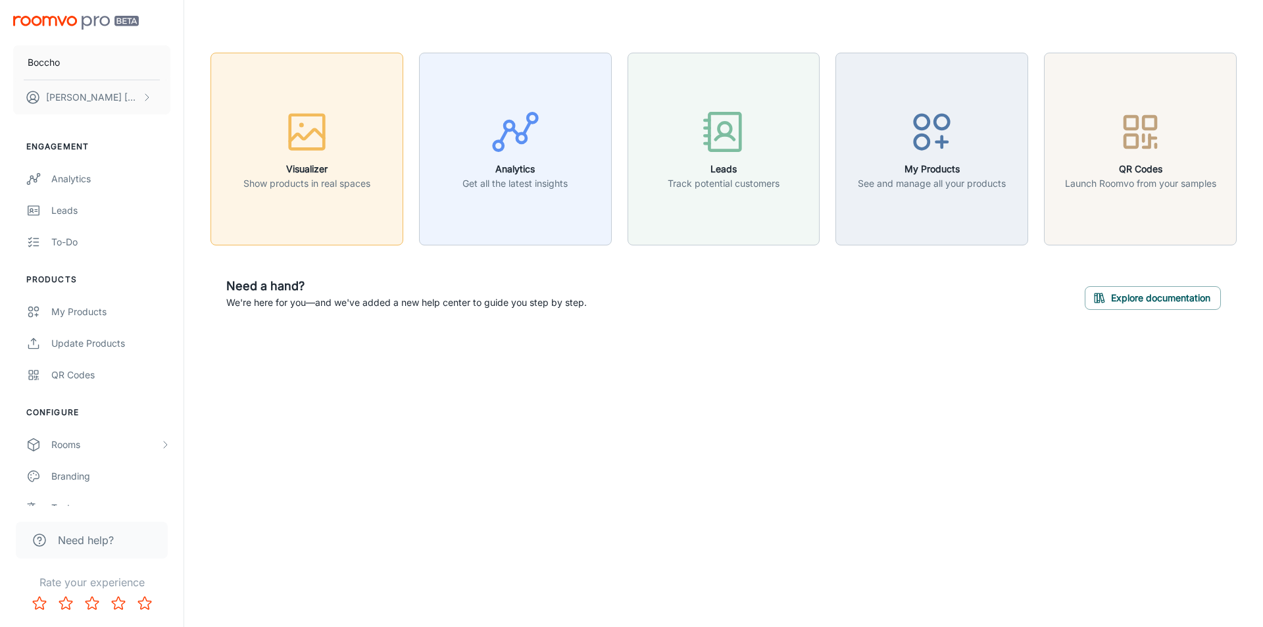
click at [343, 154] on div "button" at bounding box center [306, 134] width 127 height 55
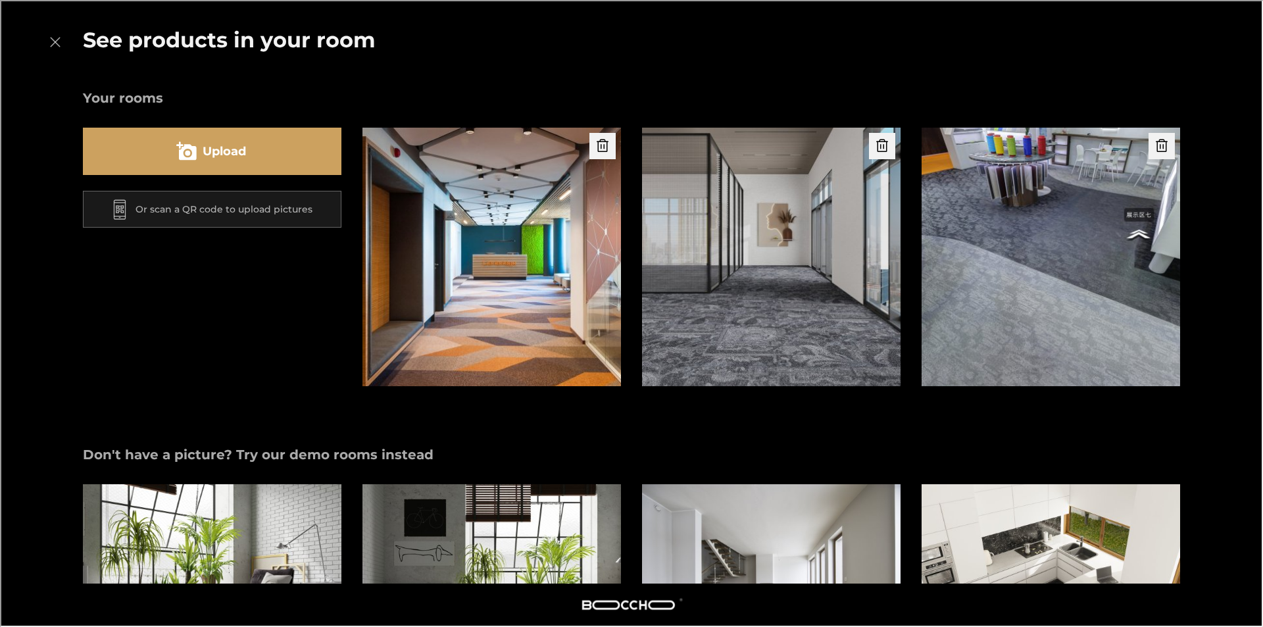
click at [252, 142] on button "Upload" at bounding box center [211, 149] width 259 height 47
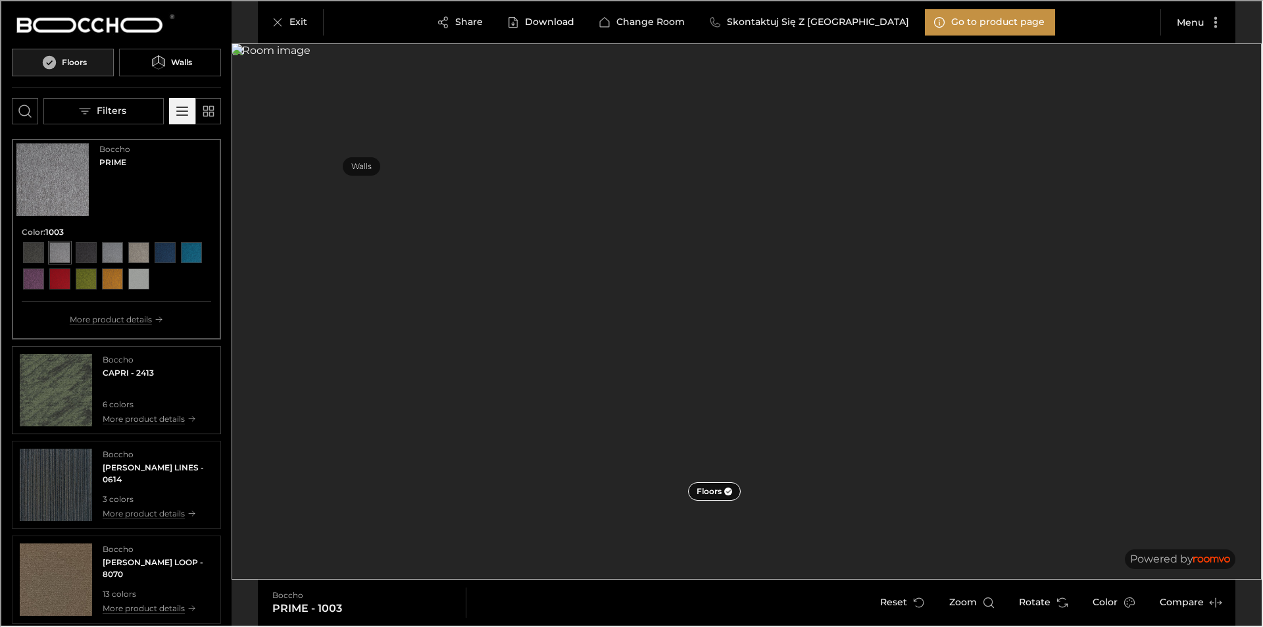
click at [60, 406] on img "See CAPRI in the room" at bounding box center [54, 389] width 72 height 72
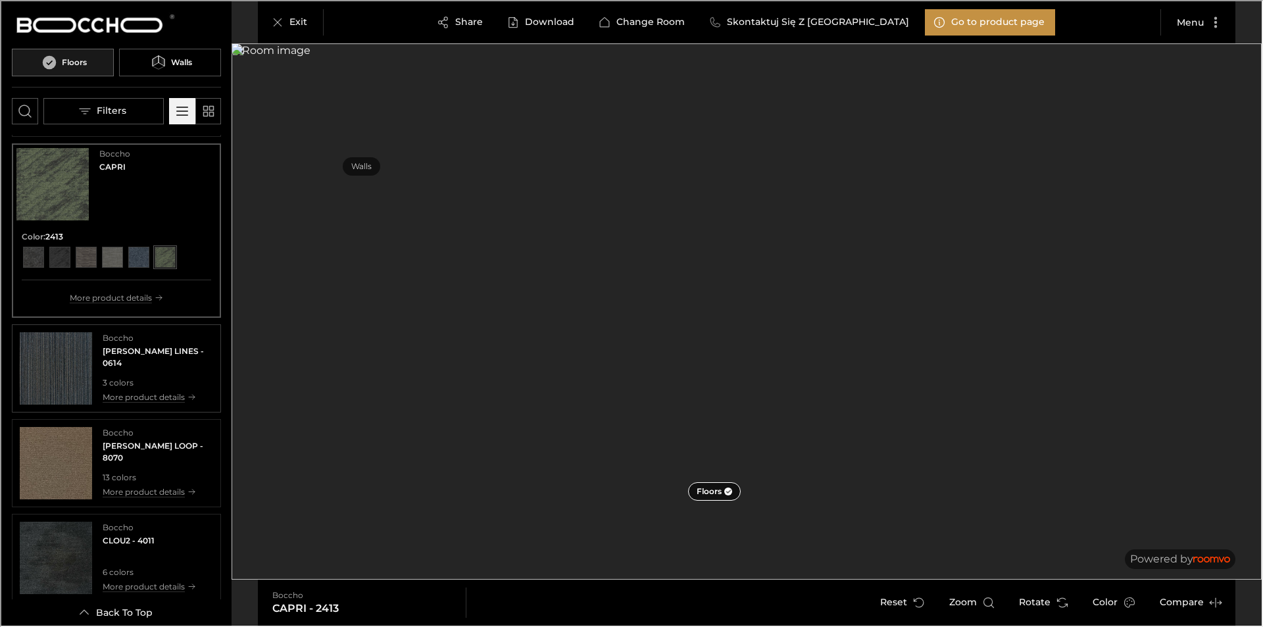
scroll to position [132, 0]
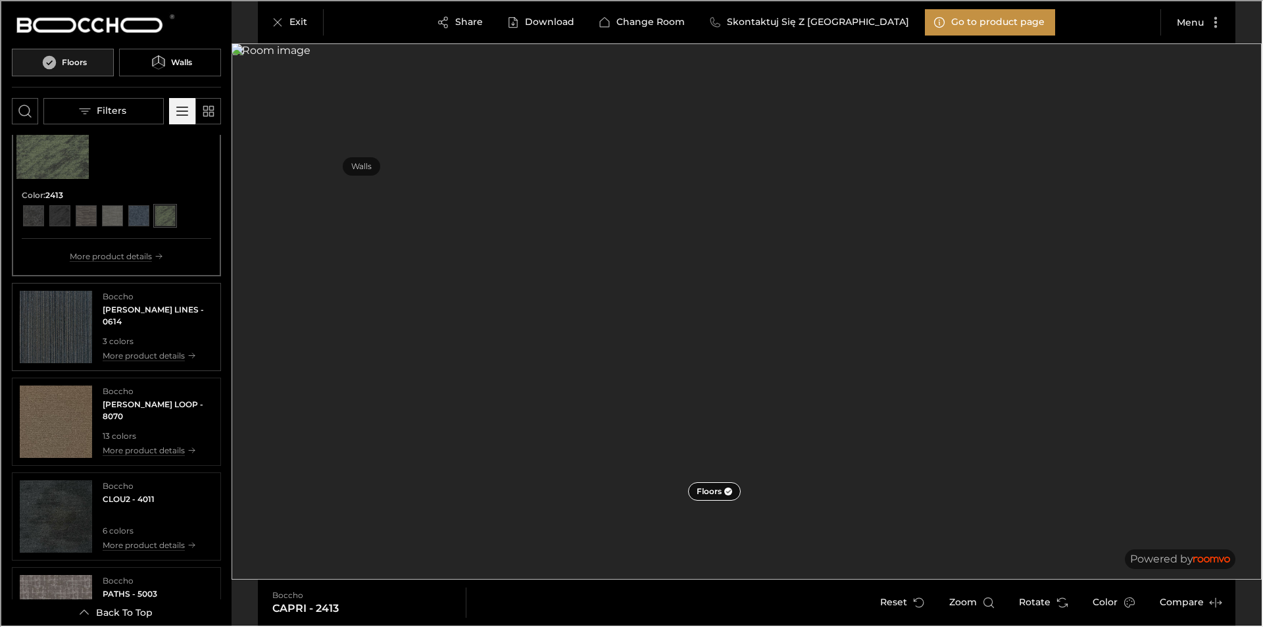
click at [51, 333] on img "See WOLIN LINES in the room" at bounding box center [54, 325] width 72 height 72
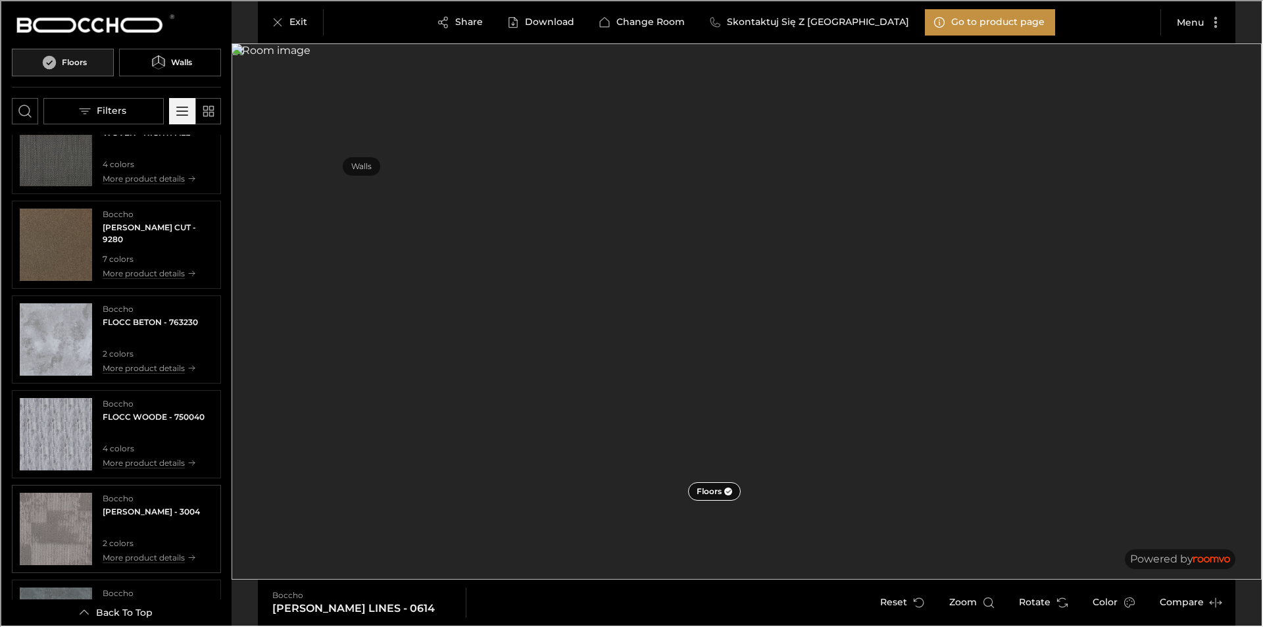
scroll to position [789, 0]
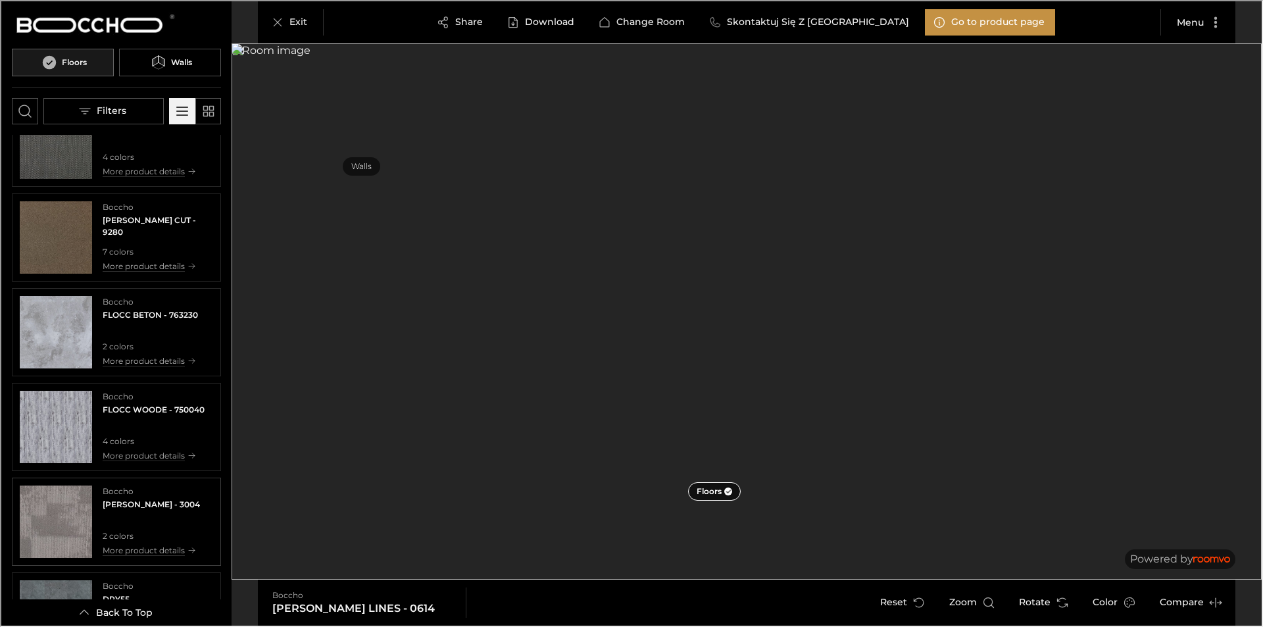
click at [49, 538] on img "See FACER in the room" at bounding box center [54, 520] width 72 height 72
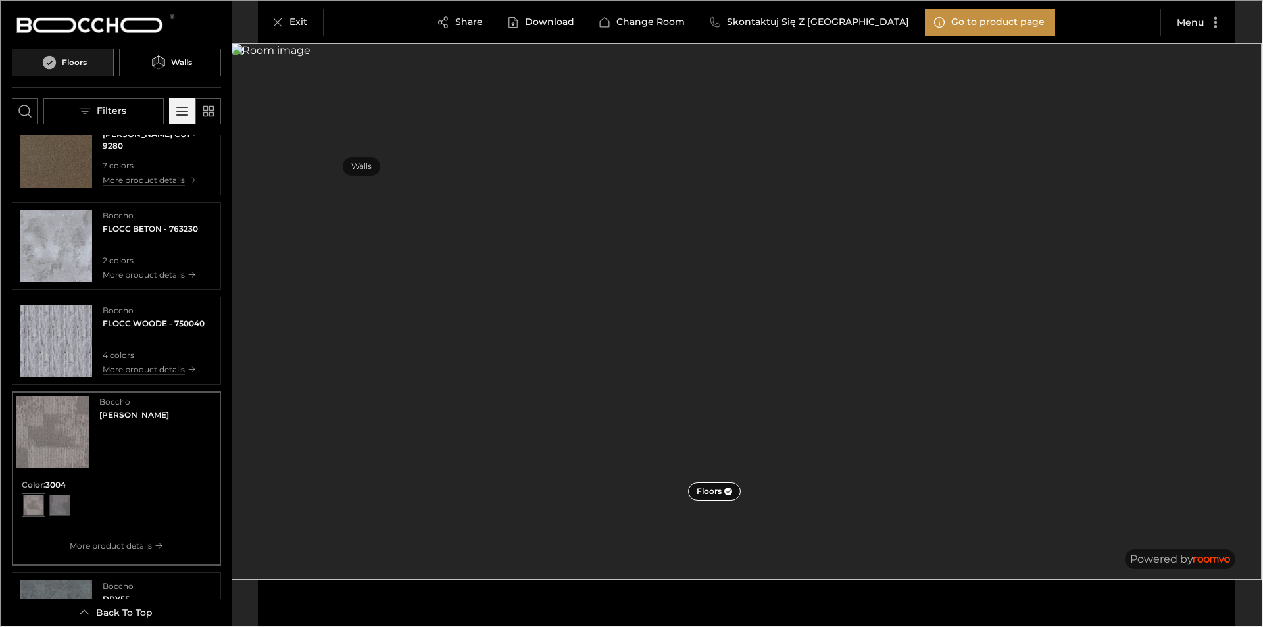
scroll to position [703, 0]
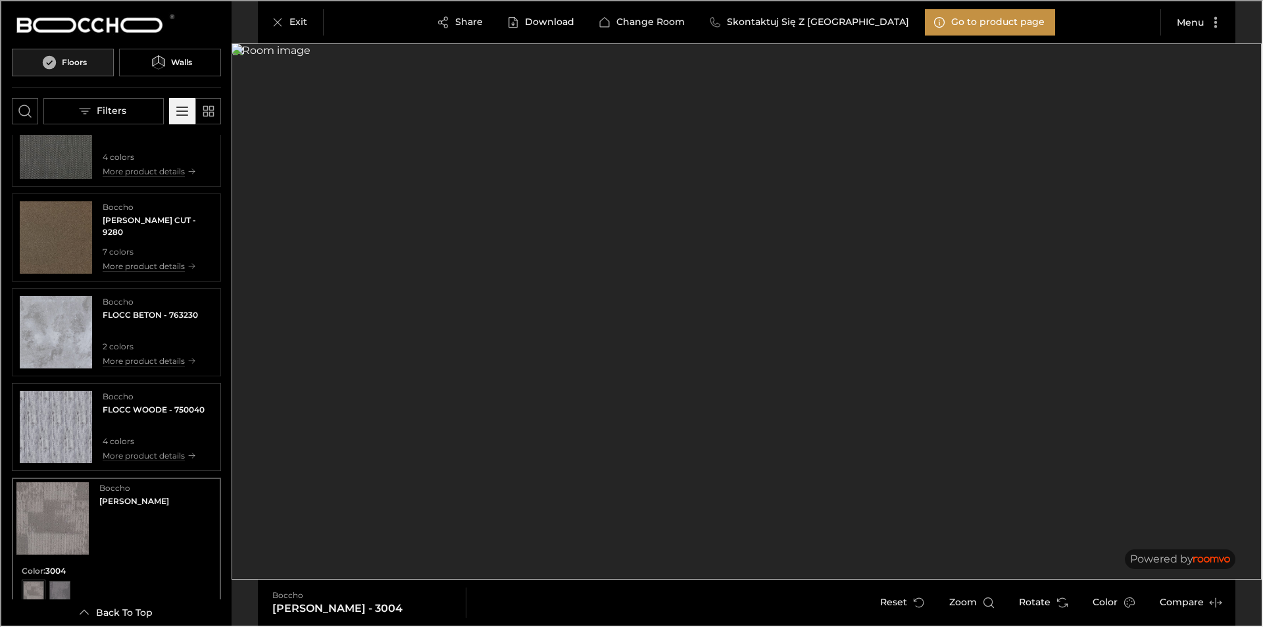
click at [64, 414] on img "See FLOCC WOODE in the room" at bounding box center [54, 425] width 72 height 72
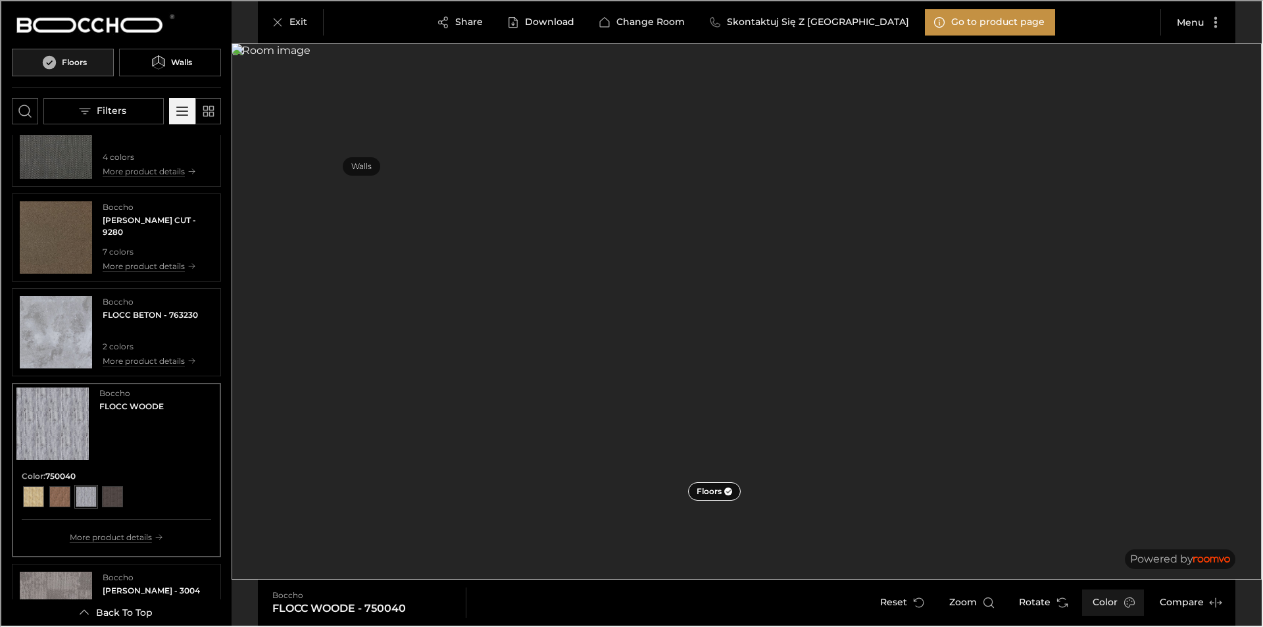
click at [1114, 607] on button "Color" at bounding box center [1112, 601] width 62 height 26
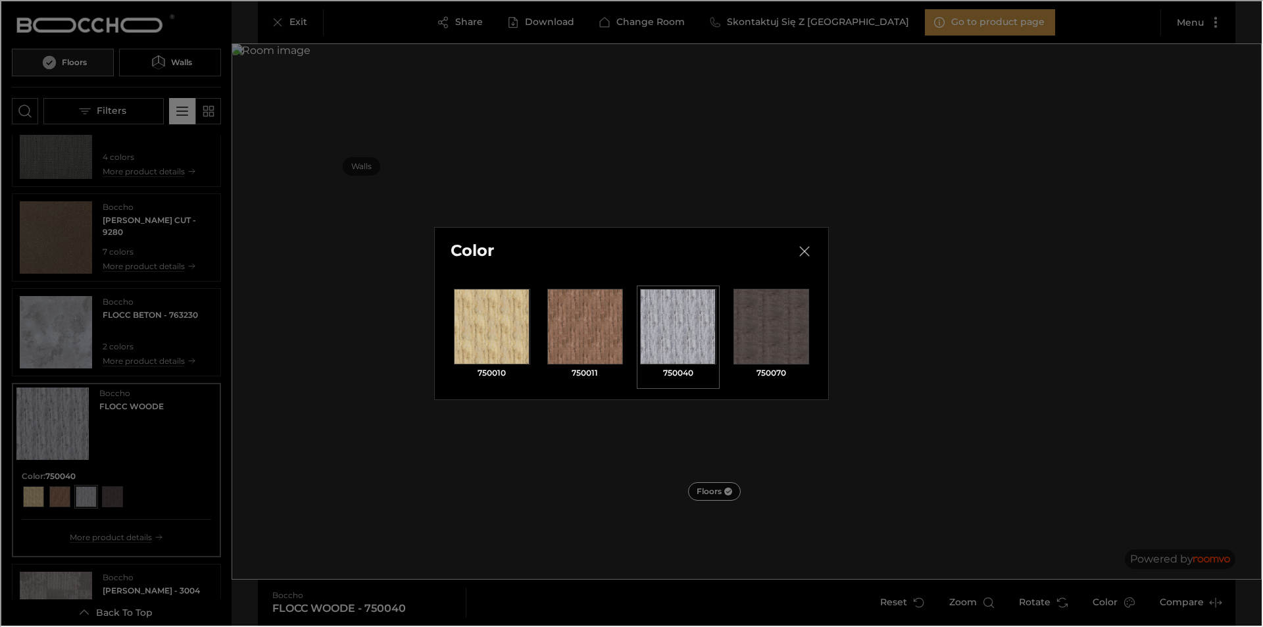
click at [1190, 605] on div "Color 750010 750011 750040 750070" at bounding box center [630, 312] width 1261 height 624
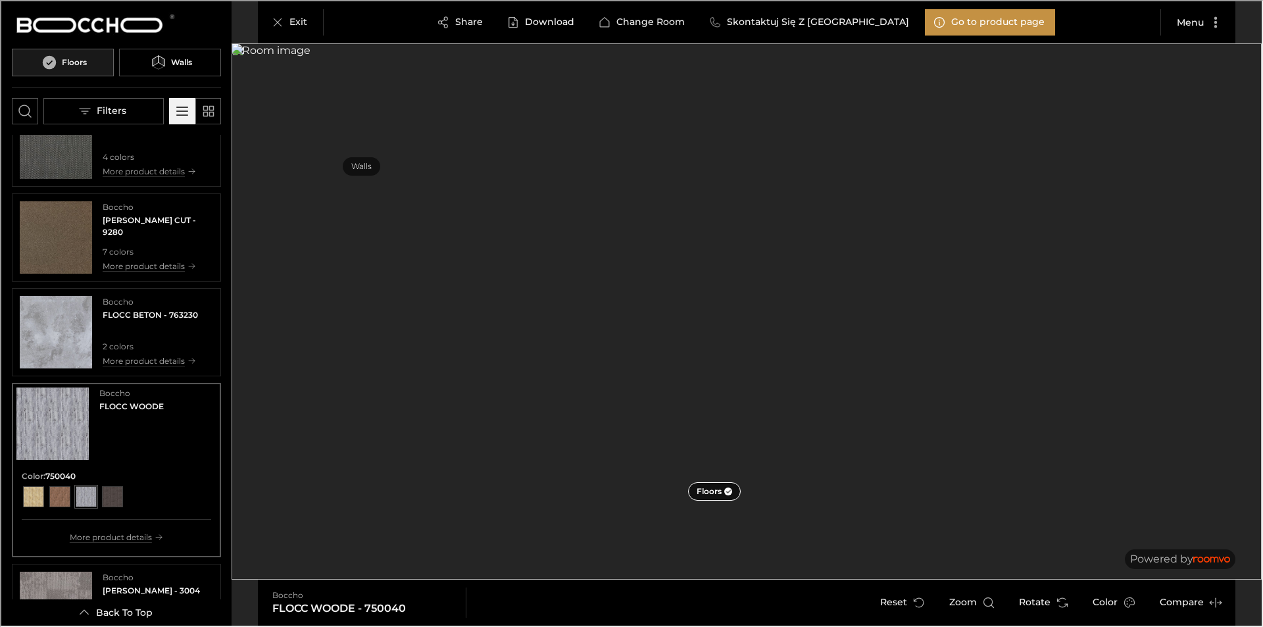
click at [1190, 605] on button "Compare" at bounding box center [1188, 601] width 81 height 26
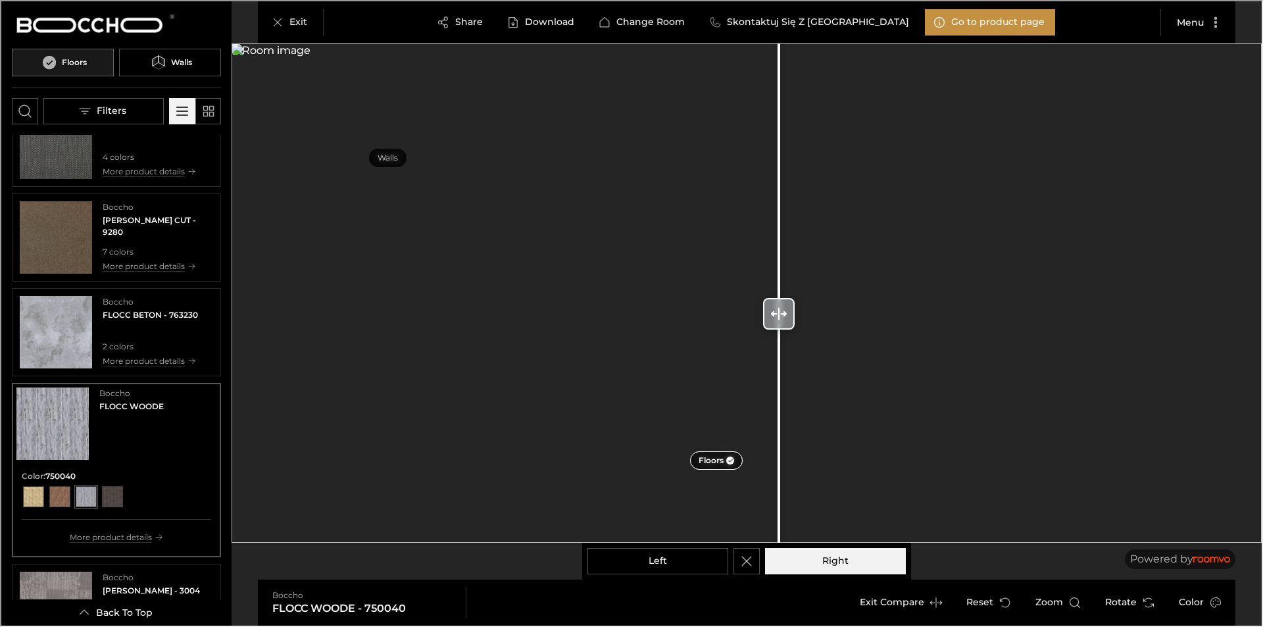
drag, startPoint x: 710, startPoint y: 316, endPoint x: 778, endPoint y: 458, distance: 156.8
click at [778, 458] on div at bounding box center [777, 312] width 21 height 624
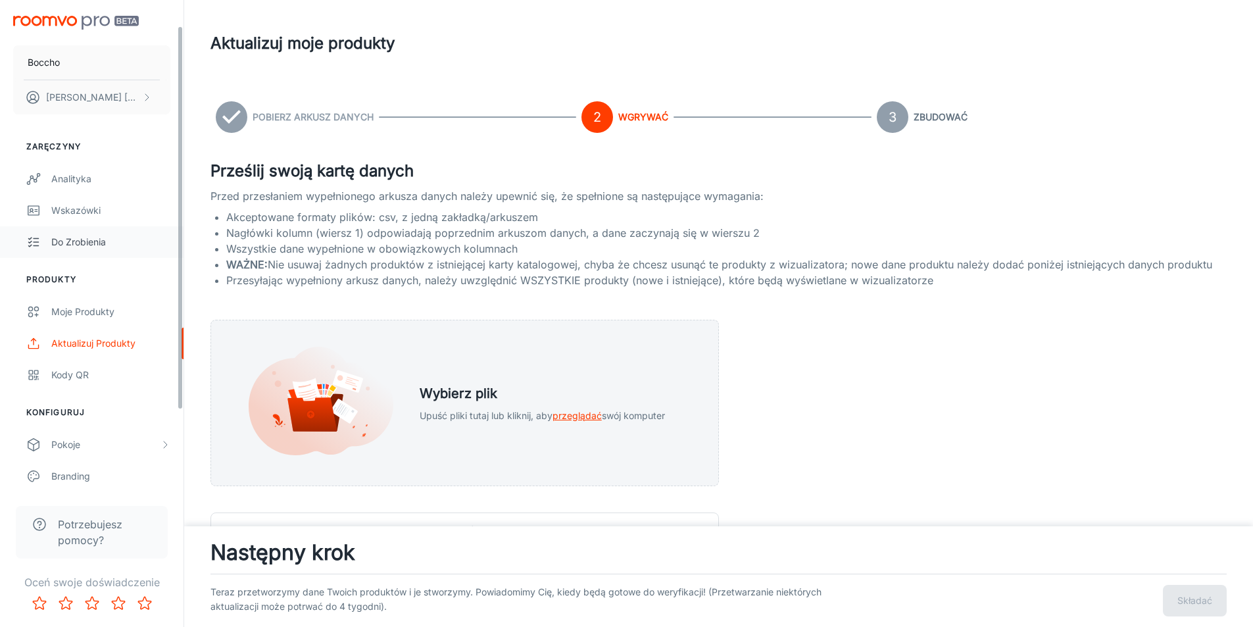
scroll to position [66, 0]
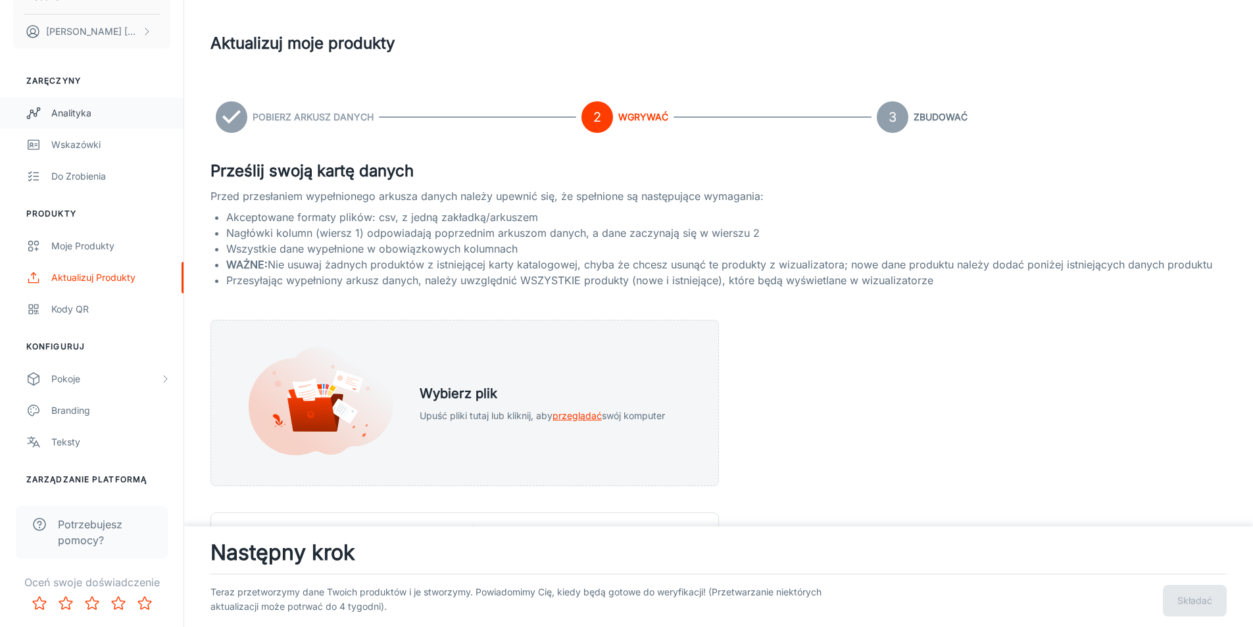
click at [102, 112] on div "Analityka" at bounding box center [110, 113] width 119 height 14
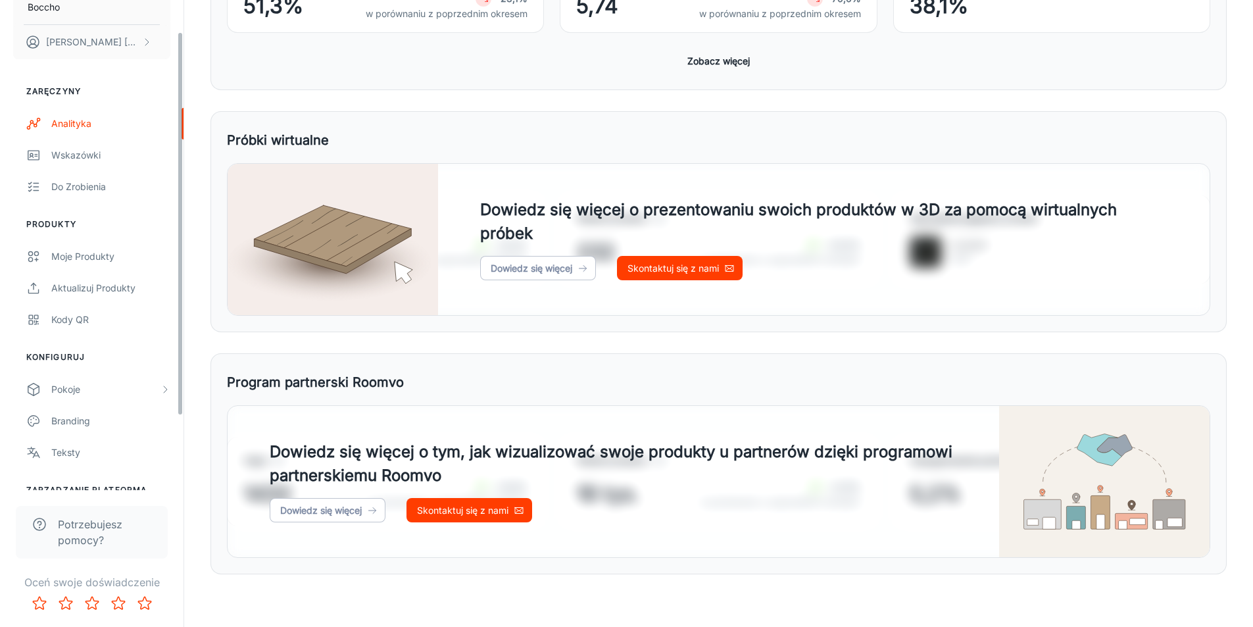
scroll to position [135, 0]
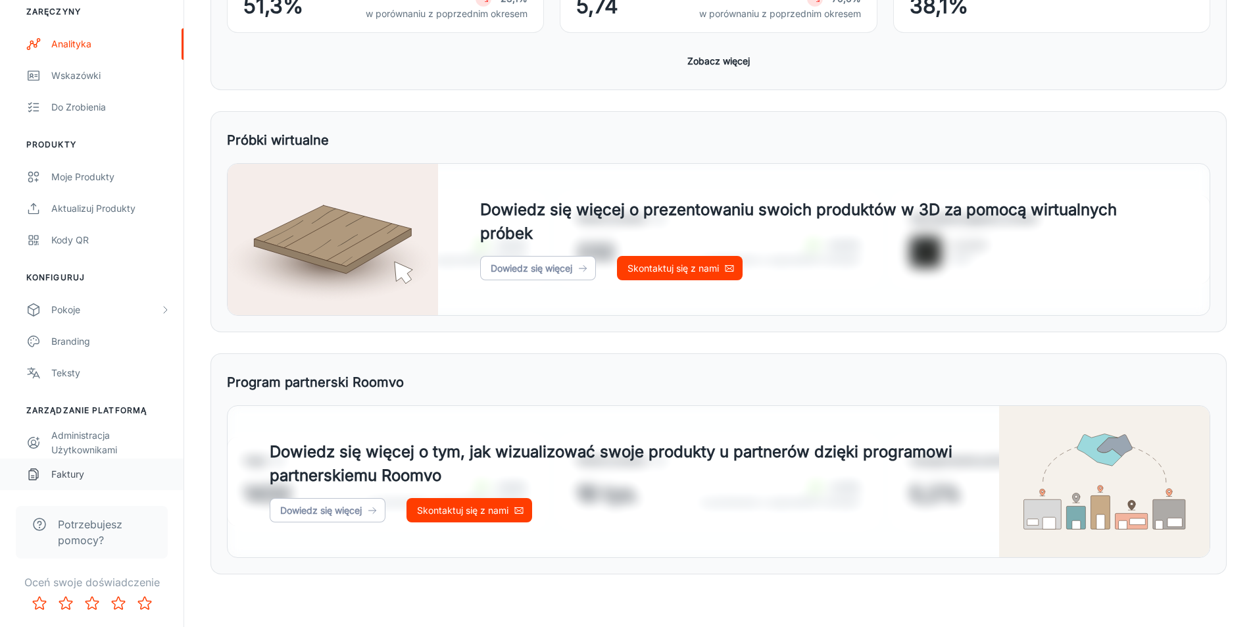
click at [74, 479] on font "Faktury" at bounding box center [67, 473] width 33 height 11
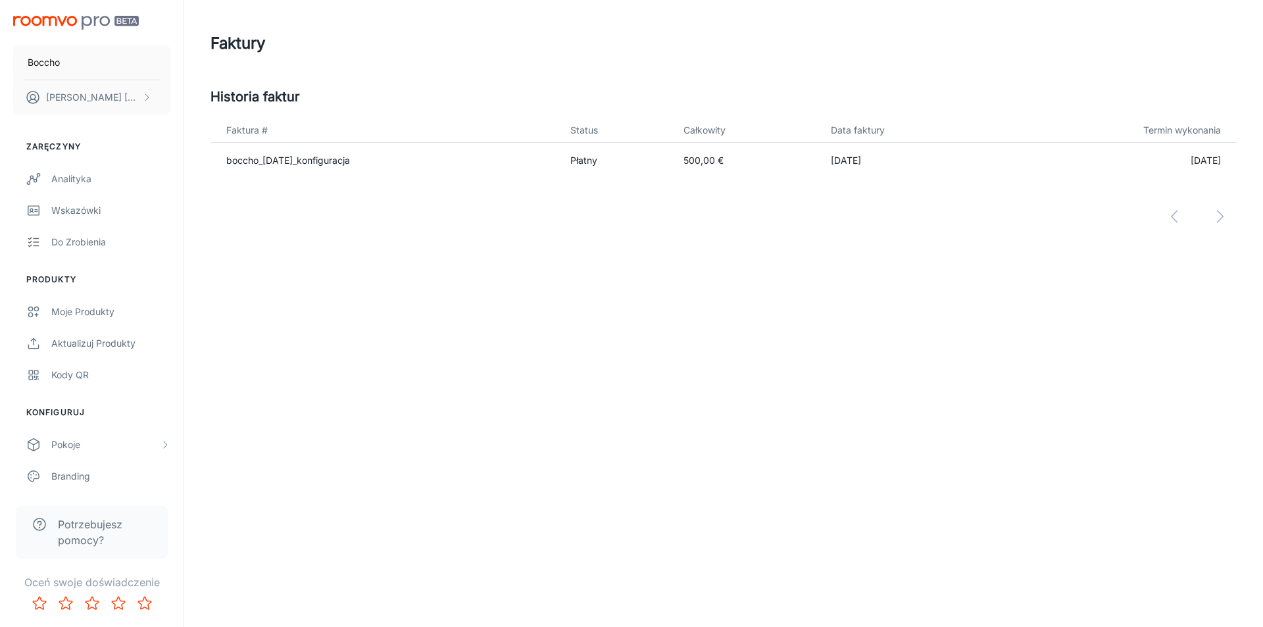
click at [451, 276] on div "Faktury Historia faktur Faktura # Status Całkowity Data faktury Termin wykonani…" at bounding box center [723, 143] width 1079 height 286
click at [131, 349] on div "Aktualizuj produkty" at bounding box center [110, 343] width 119 height 14
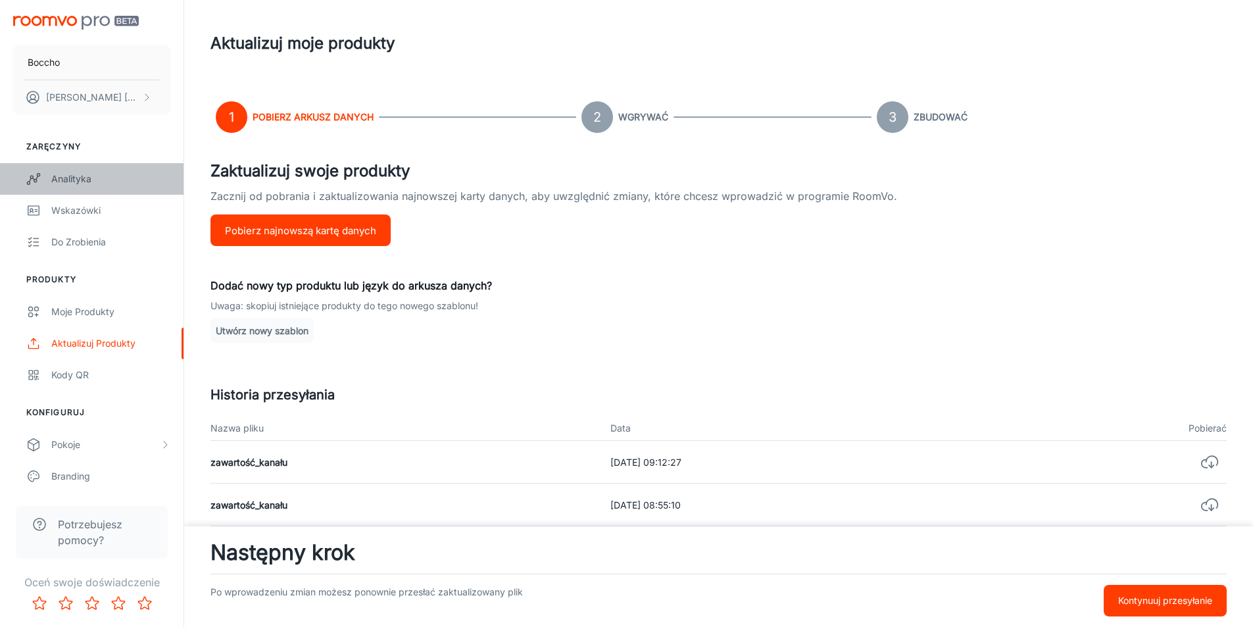
click at [93, 184] on div "Analityka" at bounding box center [110, 179] width 119 height 14
